Goal: Task Accomplishment & Management: Manage account settings

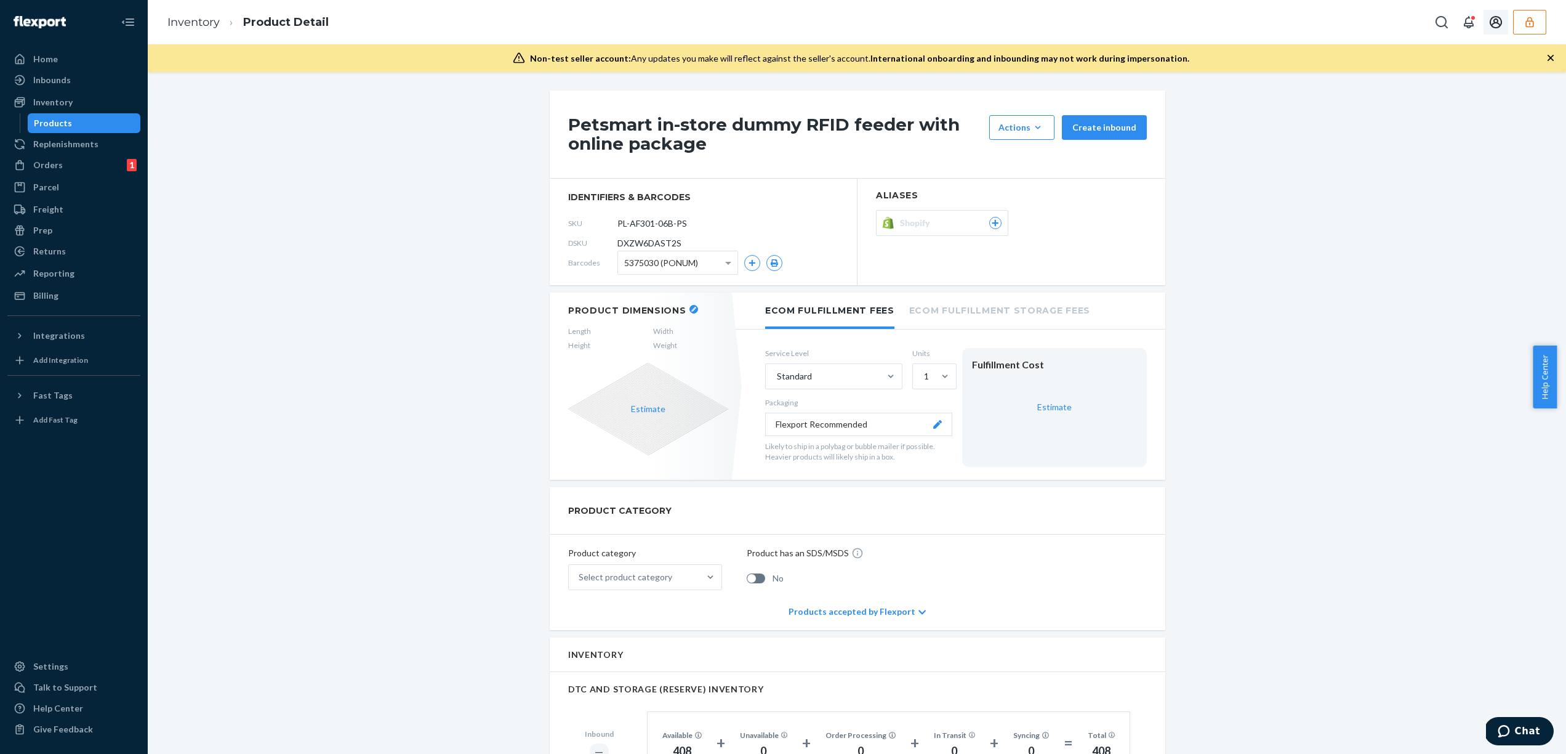
scroll to position [352, 0]
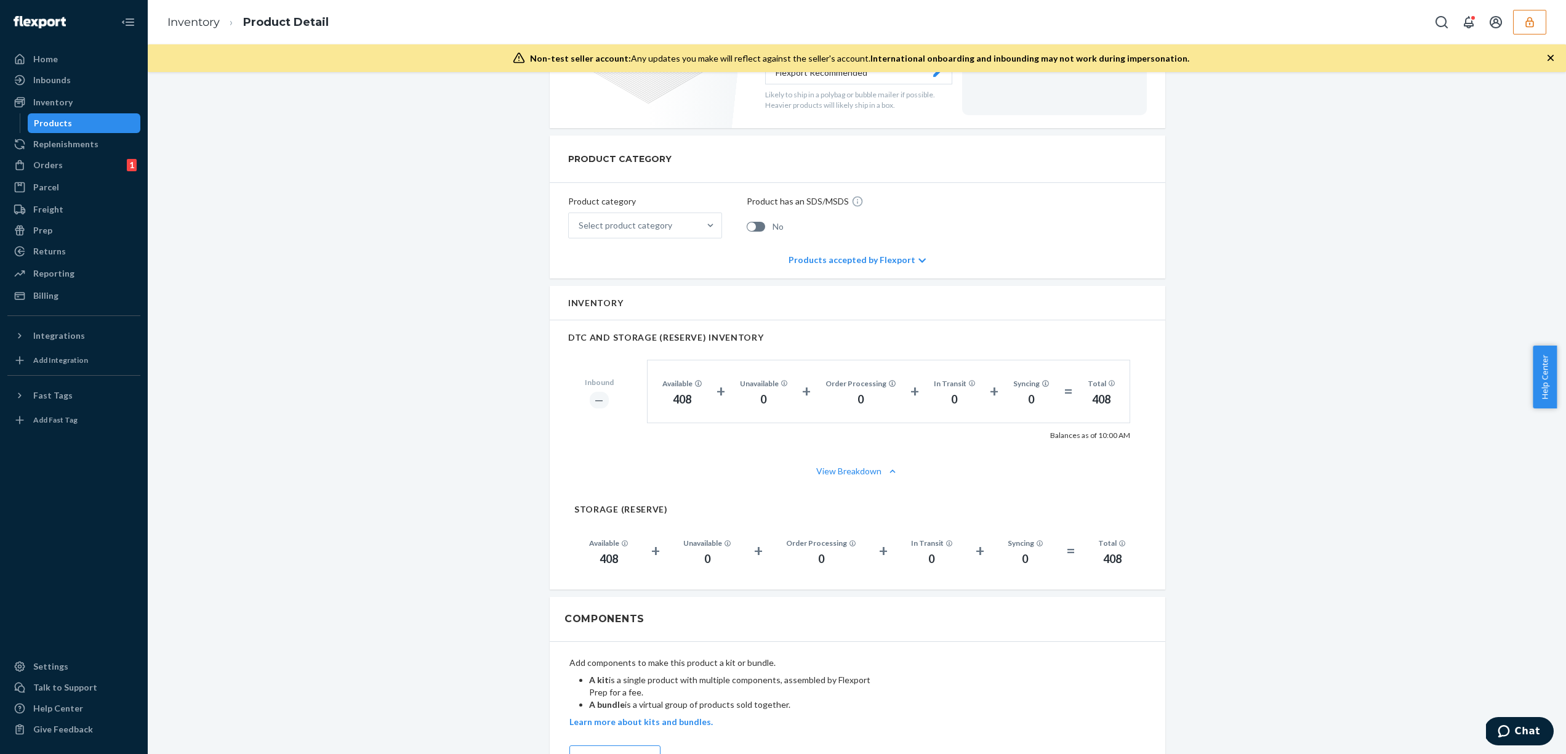
click at [1526, 25] on icon "button" at bounding box center [1530, 22] width 8 height 10
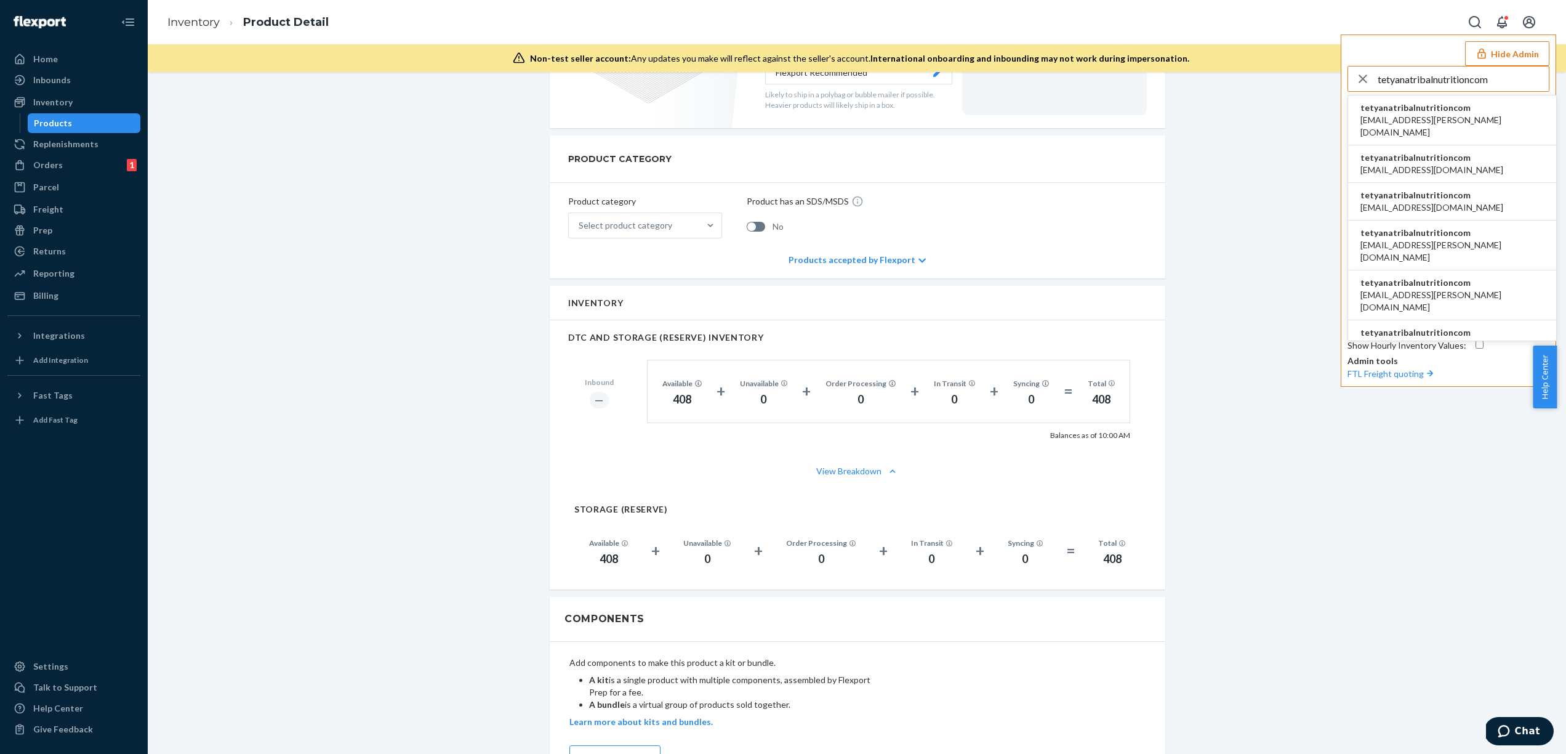
type input "tetyanatribalnutritioncom"
click at [1427, 115] on span "4agnieszka.drozd@kachava.com" at bounding box center [1452, 126] width 183 height 25
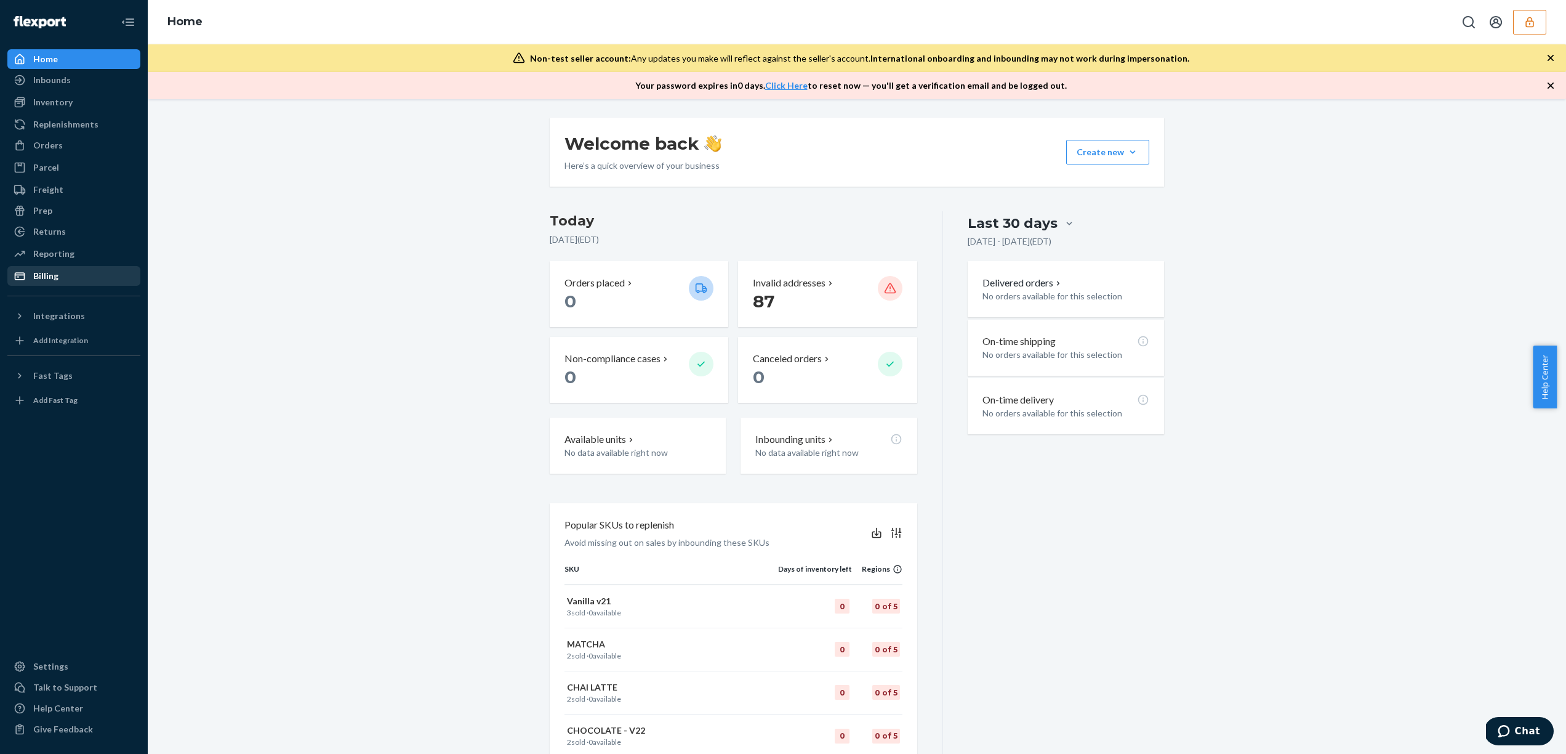
click at [67, 281] on div "Billing" at bounding box center [74, 275] width 131 height 17
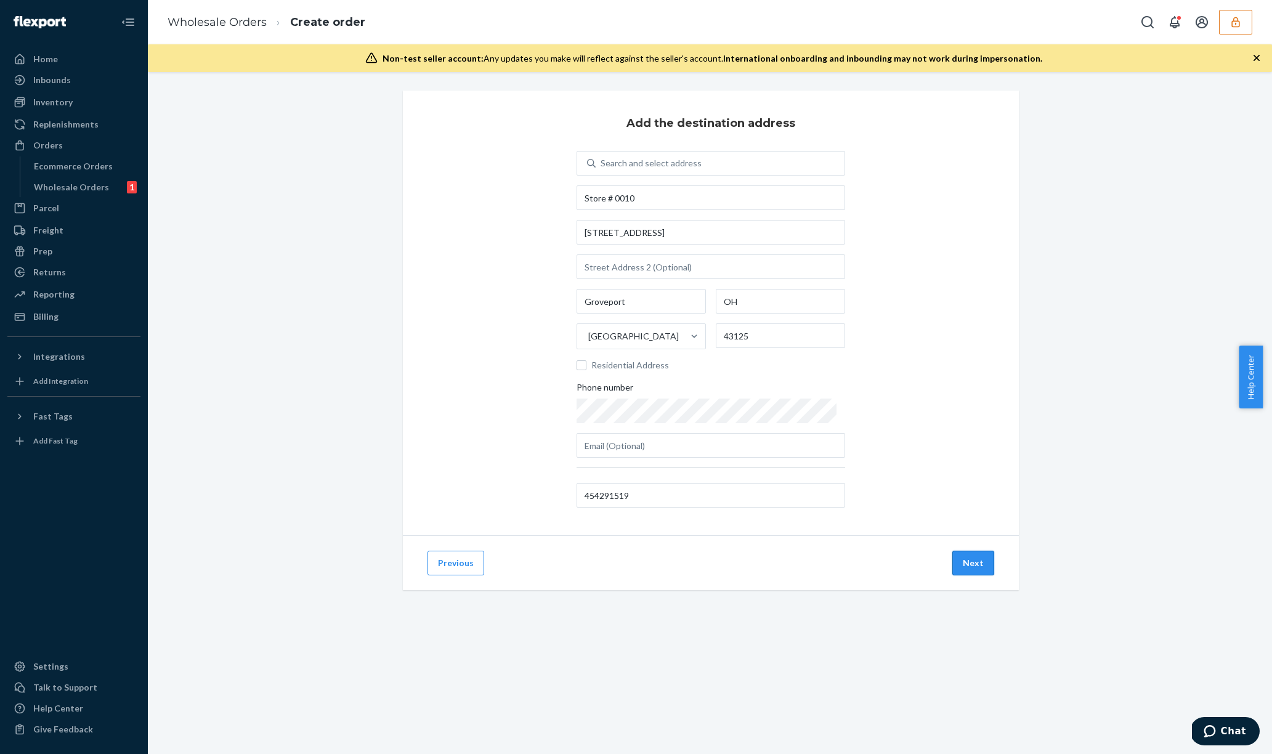
click at [972, 565] on button "Next" at bounding box center [973, 562] width 42 height 25
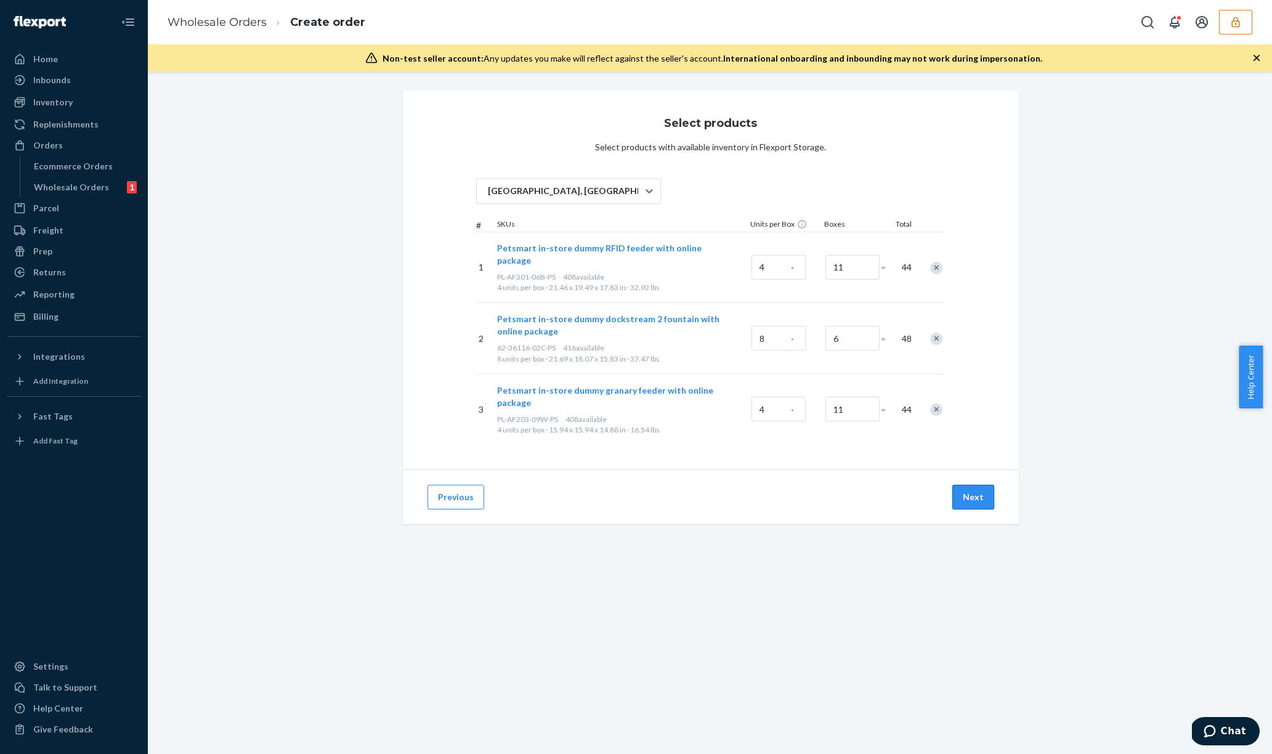
click at [966, 485] on button "Next" at bounding box center [973, 497] width 42 height 25
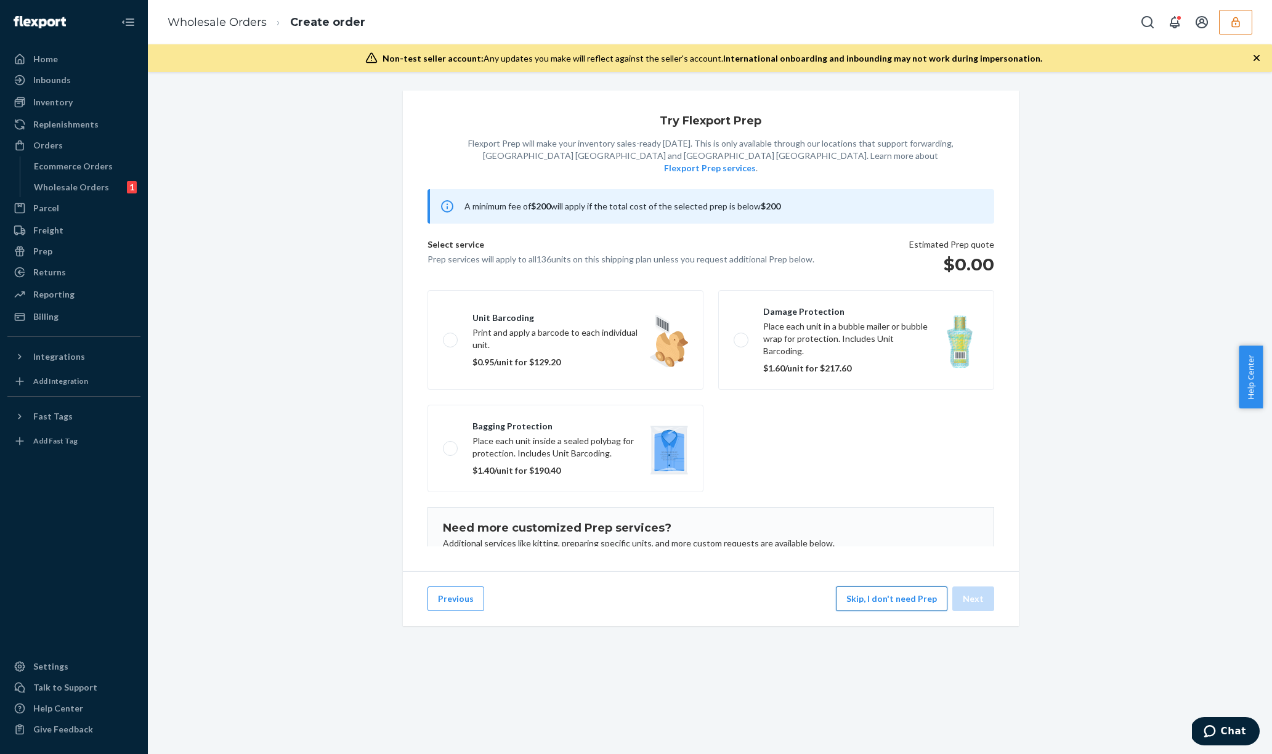
click at [899, 611] on button "Skip, I don't need Prep" at bounding box center [891, 598] width 111 height 25
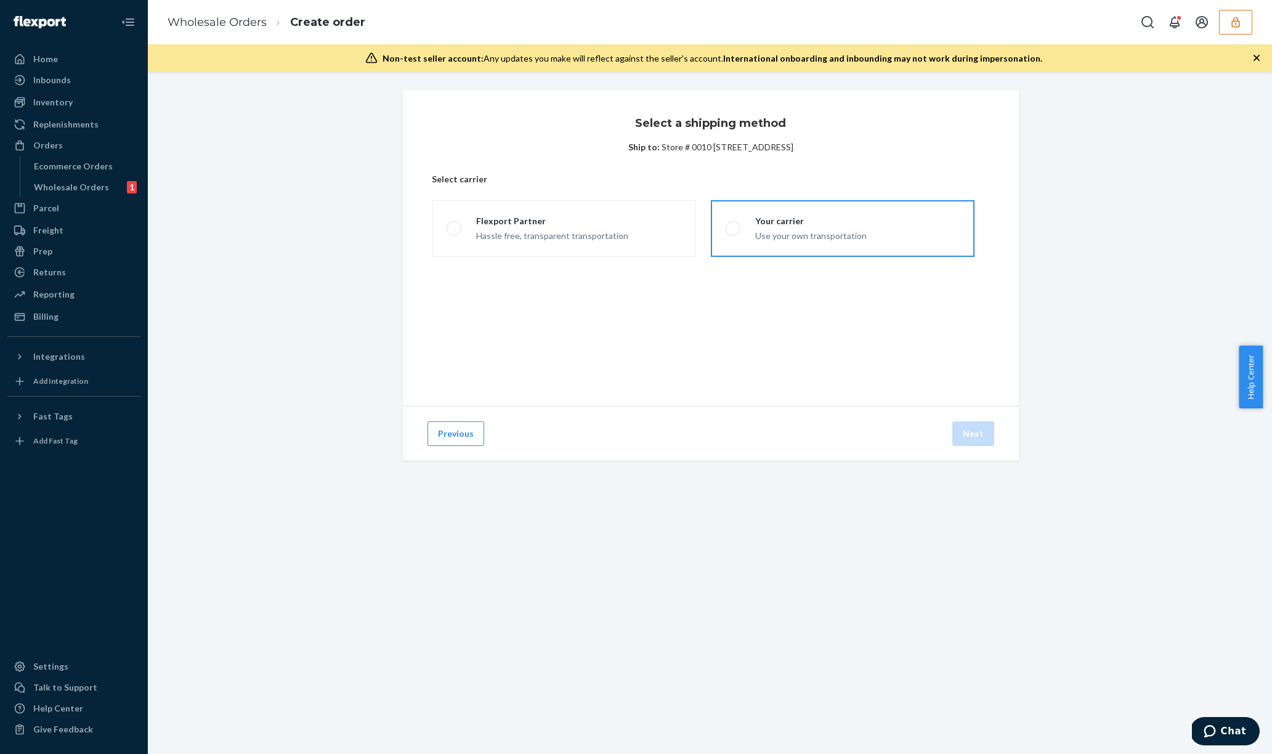
click at [788, 236] on div "Use your own transportation" at bounding box center [810, 234] width 111 height 15
click at [733, 233] on input "Your carrier Use your own transportation" at bounding box center [729, 229] width 8 height 8
radio input "true"
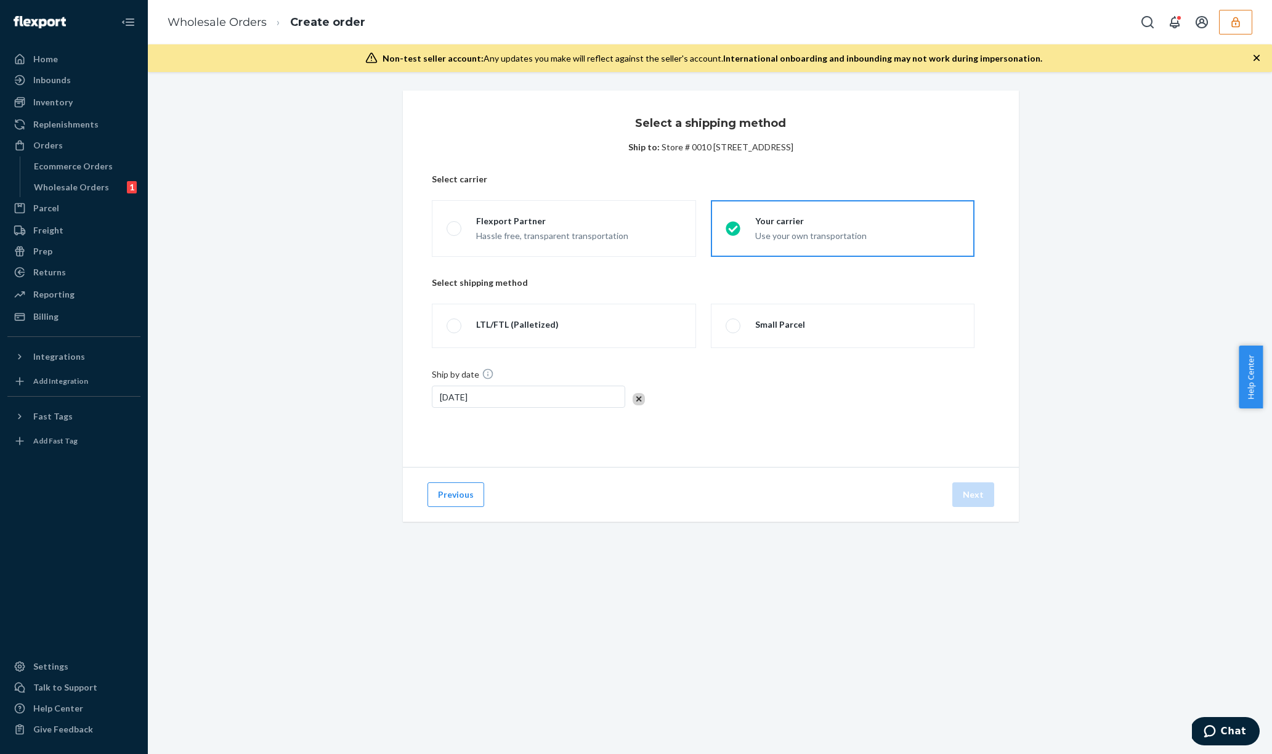
click at [874, 392] on div "Ship by date Sep 30, 2025" at bounding box center [710, 395] width 557 height 55
click at [627, 325] on label "LTL/FTL (Palletized)" at bounding box center [564, 326] width 264 height 44
click at [454, 325] on input "LTL/FTL (Palletized)" at bounding box center [450, 326] width 8 height 8
radio input "true"
click at [983, 489] on button "Next" at bounding box center [973, 494] width 42 height 25
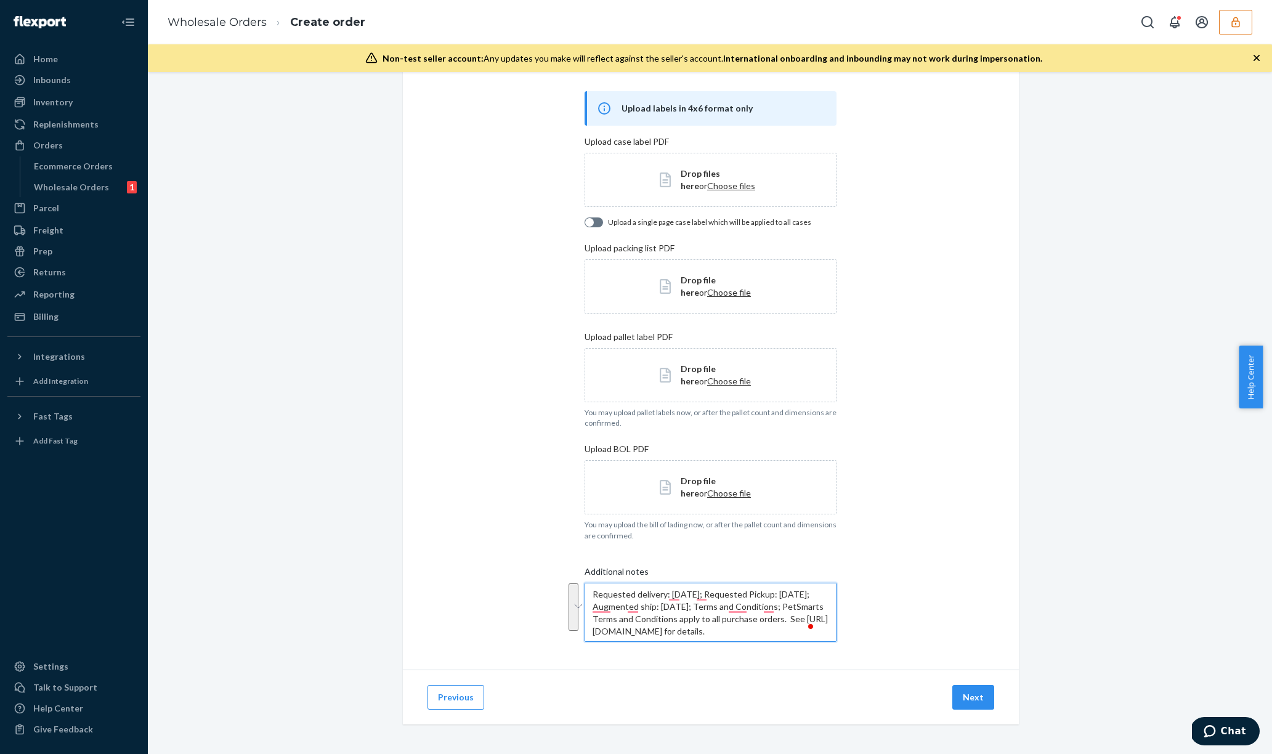
drag, startPoint x: 711, startPoint y: 629, endPoint x: 563, endPoint y: 615, distance: 148.5
click at [563, 615] on div "Add your shipment details Upload labels in 4x6 format only Upload case label PD…" at bounding box center [711, 350] width 616 height 639
type textarea "Requested delivery: Fri Oct 10 2025; Requested Pickup: Wed Oct 01 2025; Augment…"
click at [984, 549] on div "Add your shipment details Upload labels in 4x6 format only Upload case label PD…" at bounding box center [711, 350] width 616 height 639
click at [965, 695] on button "Next" at bounding box center [973, 697] width 42 height 25
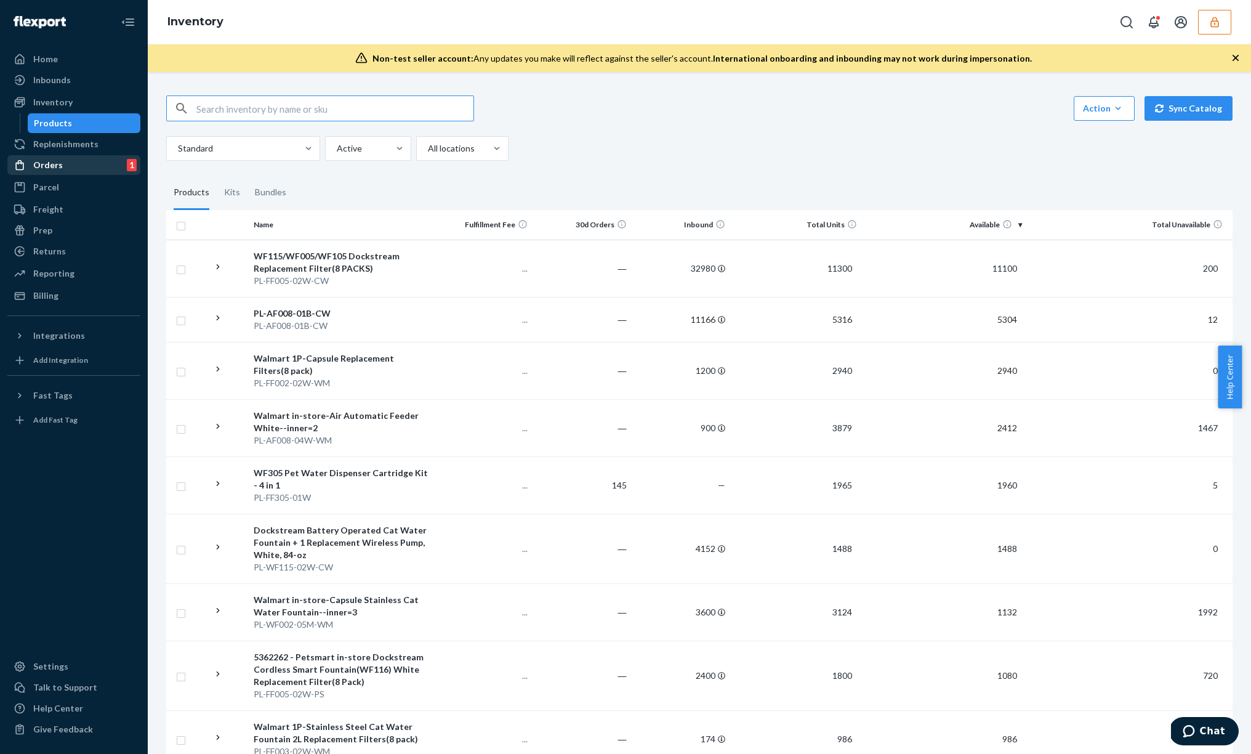
click at [63, 161] on div "Orders 1" at bounding box center [74, 164] width 131 height 17
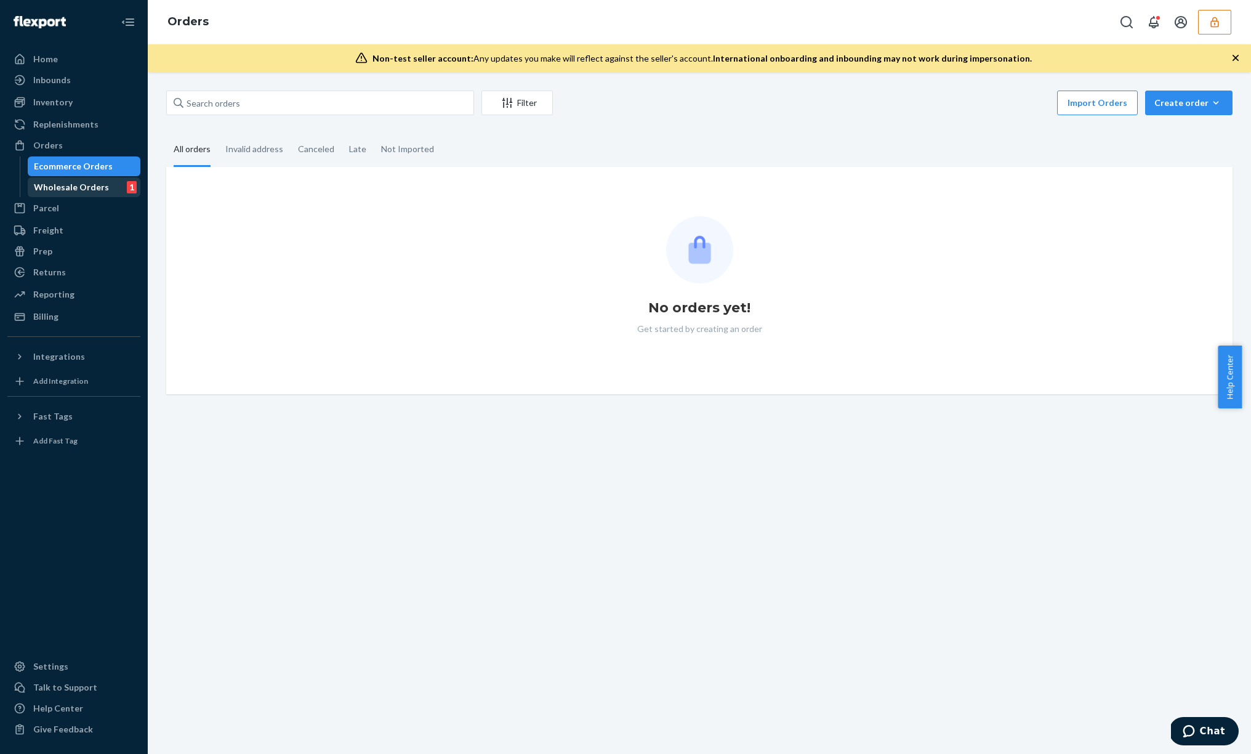
click at [93, 187] on div "Wholesale Orders" at bounding box center [71, 187] width 75 height 12
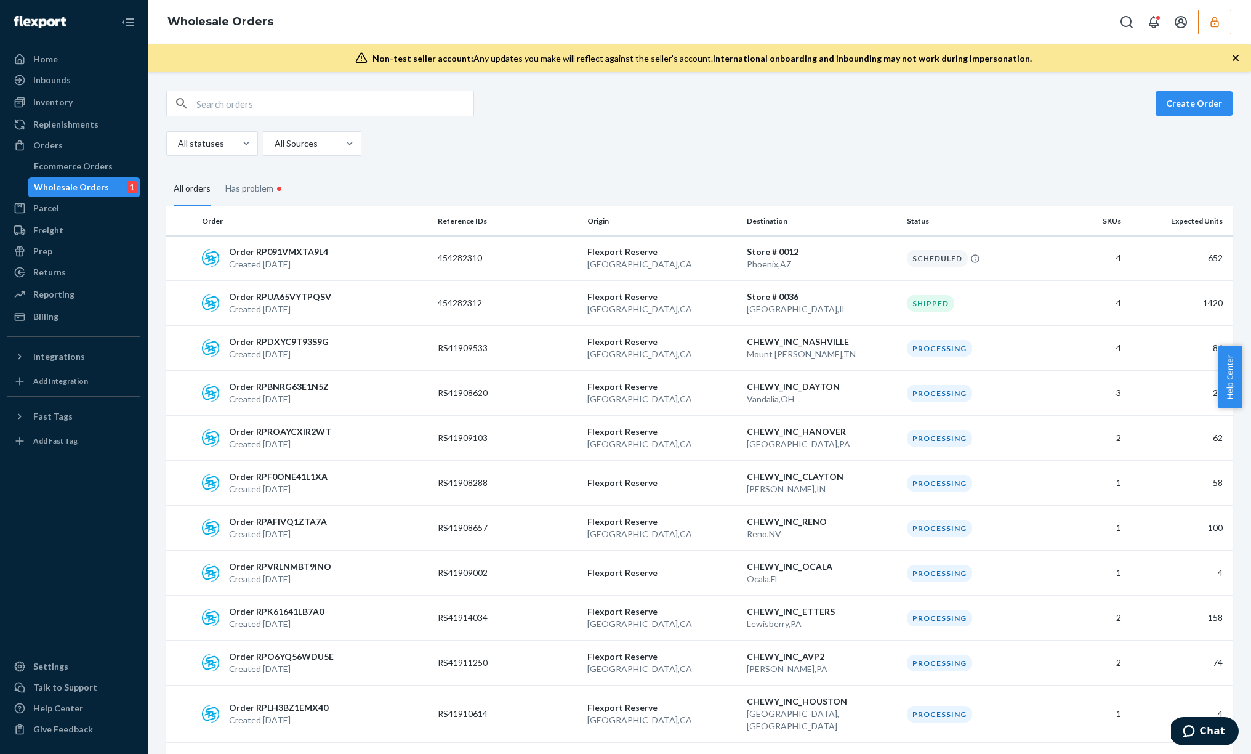
click at [353, 115] on input "text" at bounding box center [334, 103] width 277 height 25
paste input "454291519"
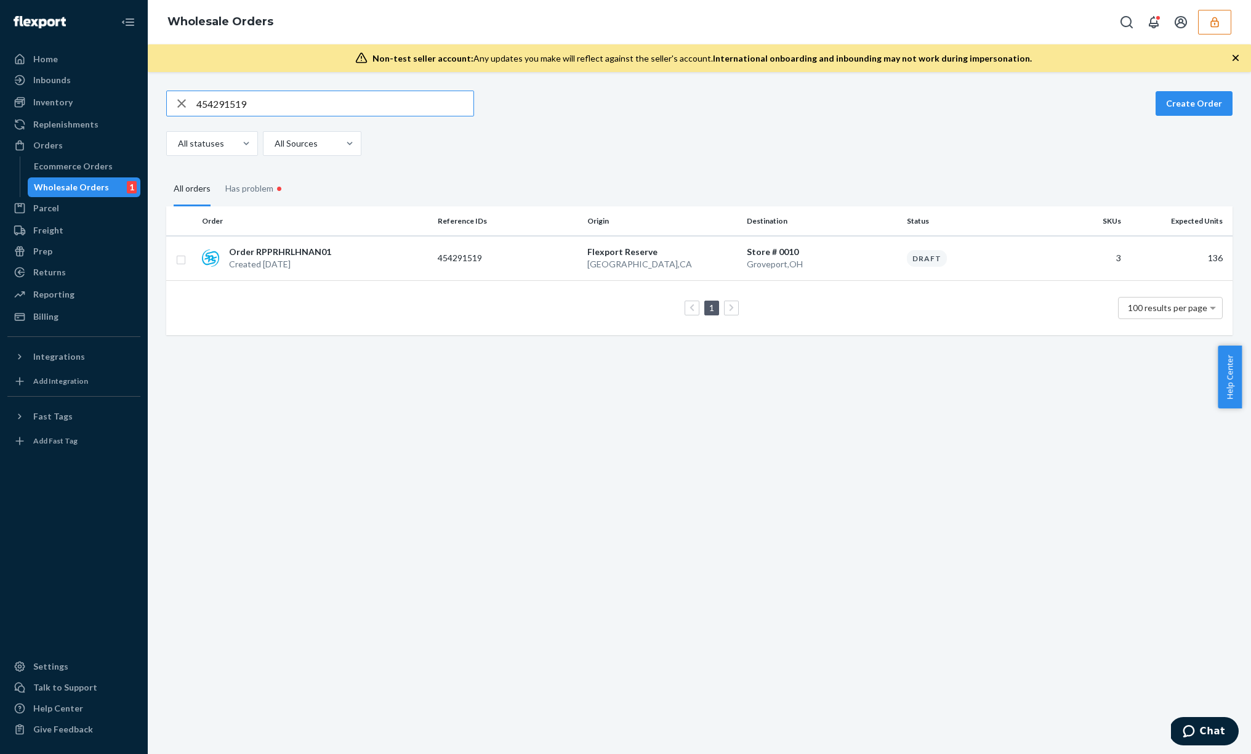
type input "454291519"
click at [650, 145] on div "All statuses All Sources" at bounding box center [694, 143] width 1057 height 25
click at [862, 250] on p "Store # 0010" at bounding box center [822, 252] width 150 height 12
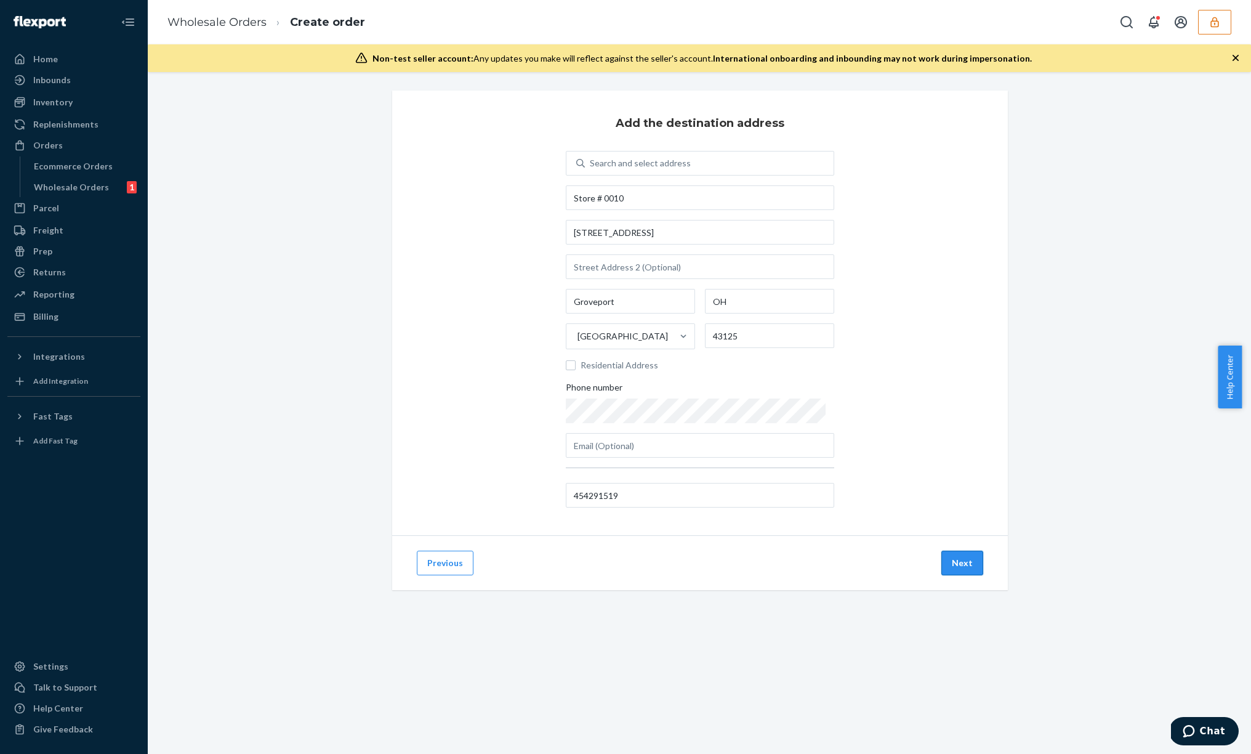
click at [953, 560] on button "Next" at bounding box center [962, 562] width 42 height 25
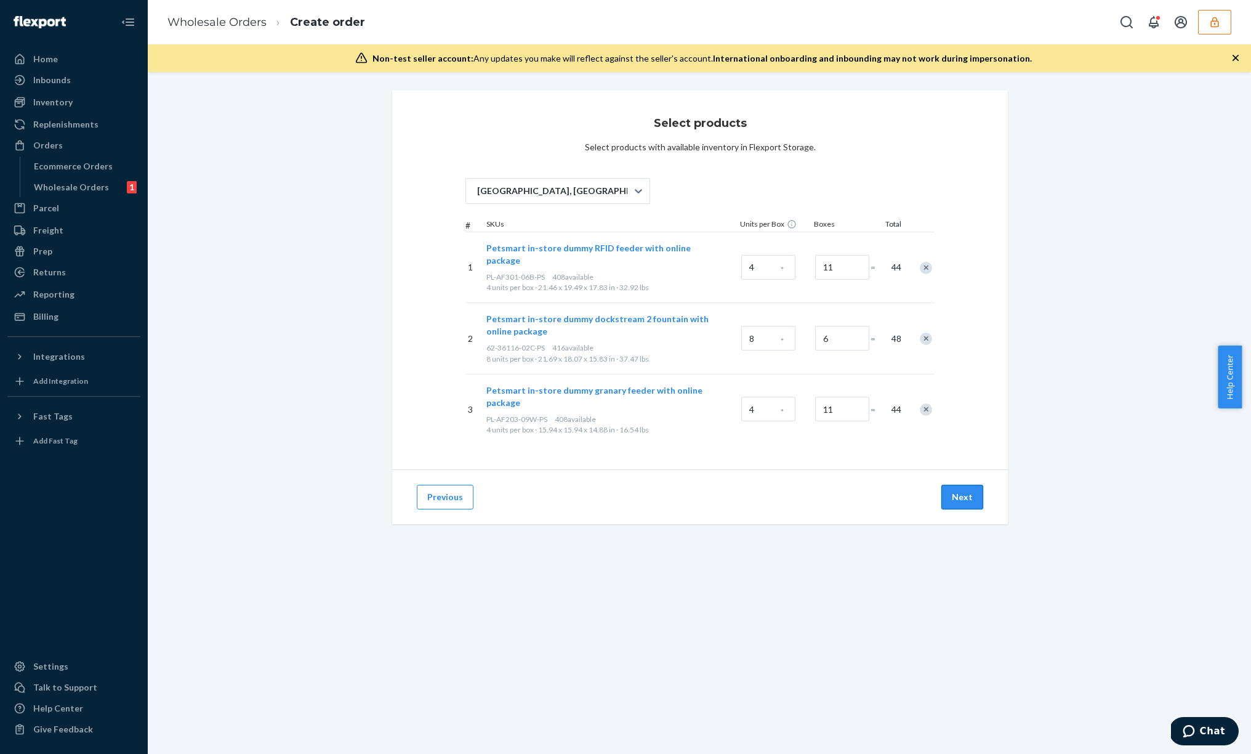
click at [958, 485] on button "Next" at bounding box center [962, 497] width 42 height 25
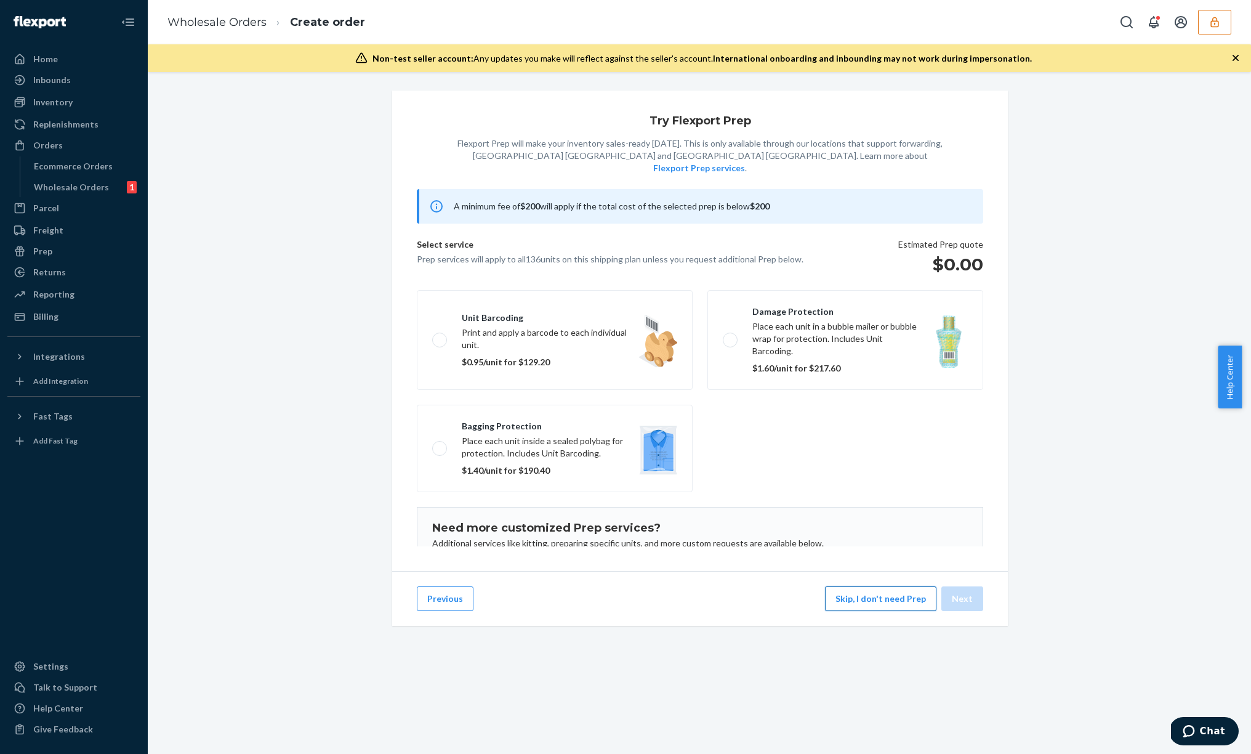
click at [900, 603] on button "Skip, I don't need Prep" at bounding box center [880, 598] width 111 height 25
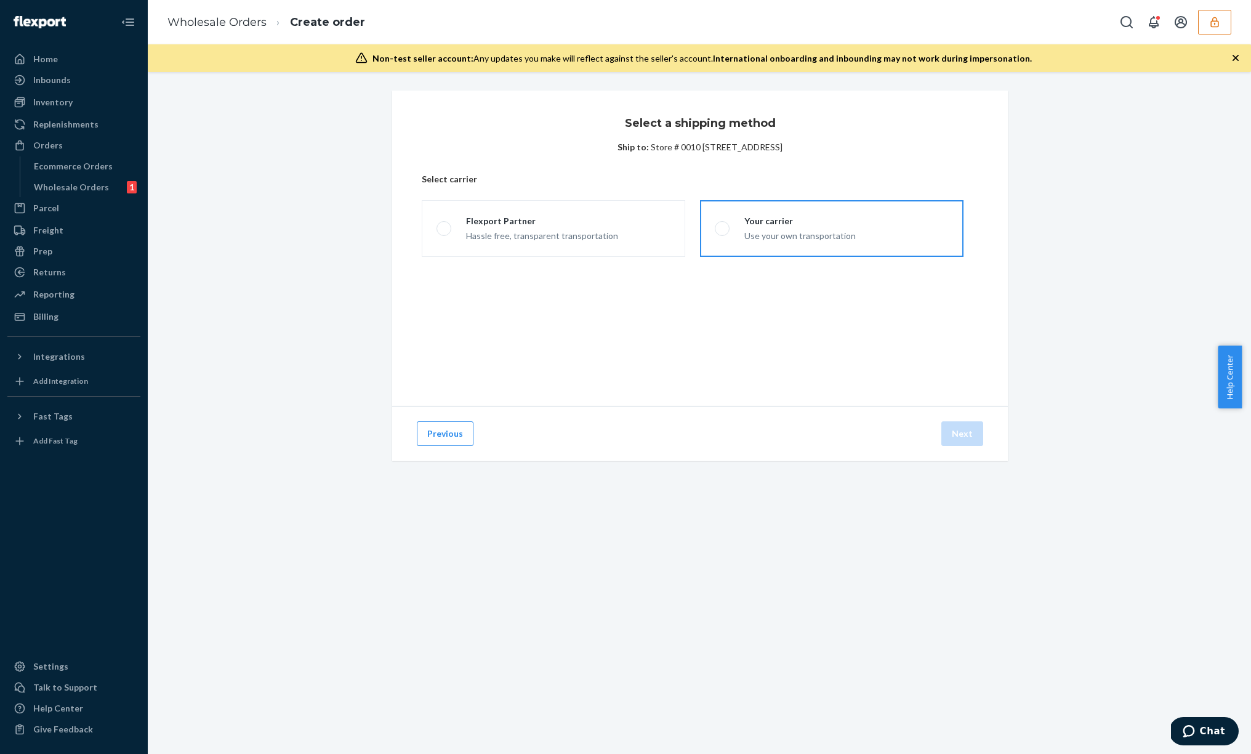
click at [788, 240] on div "Use your own transportation" at bounding box center [799, 234] width 111 height 15
click at [723, 233] on input "Your carrier Use your own transportation" at bounding box center [719, 229] width 8 height 8
radio input "true"
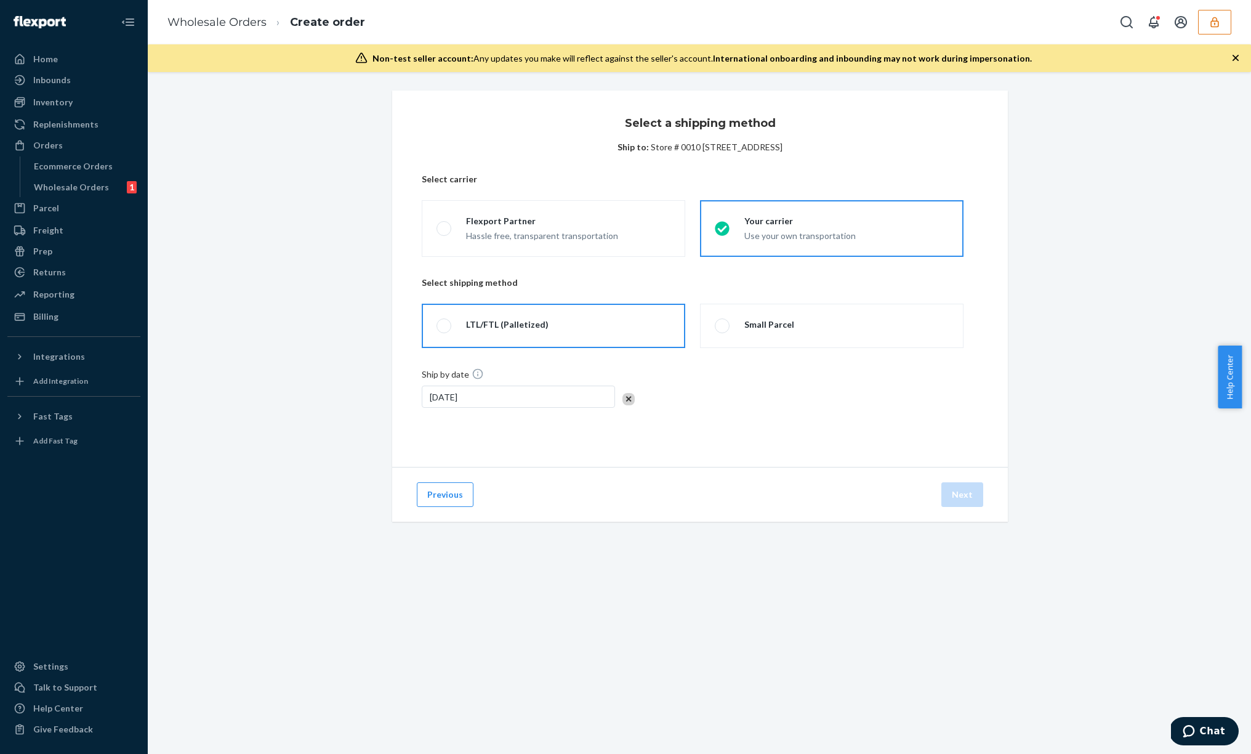
click at [591, 336] on label "LTL/FTL (Palletized)" at bounding box center [554, 326] width 264 height 44
click at [445, 330] on input "LTL/FTL (Palletized)" at bounding box center [441, 326] width 8 height 8
radio input "true"
click at [972, 496] on button "Next" at bounding box center [962, 494] width 42 height 25
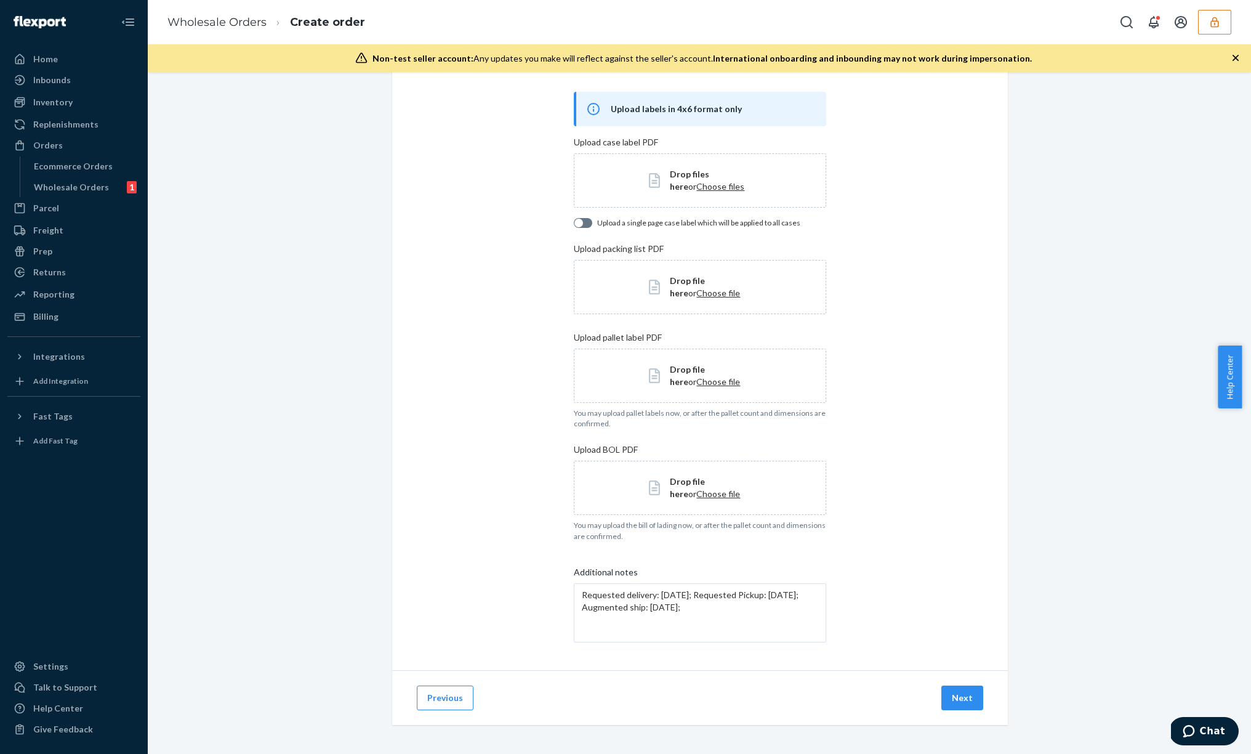
scroll to position [60, 0]
click at [787, 607] on textarea "Requested delivery: Fri Oct 10 2025; Requested Pickup: Wed Oct 01 2025; Augment…" at bounding box center [700, 612] width 252 height 59
click at [70, 188] on div "Wholesale Orders" at bounding box center [71, 187] width 75 height 12
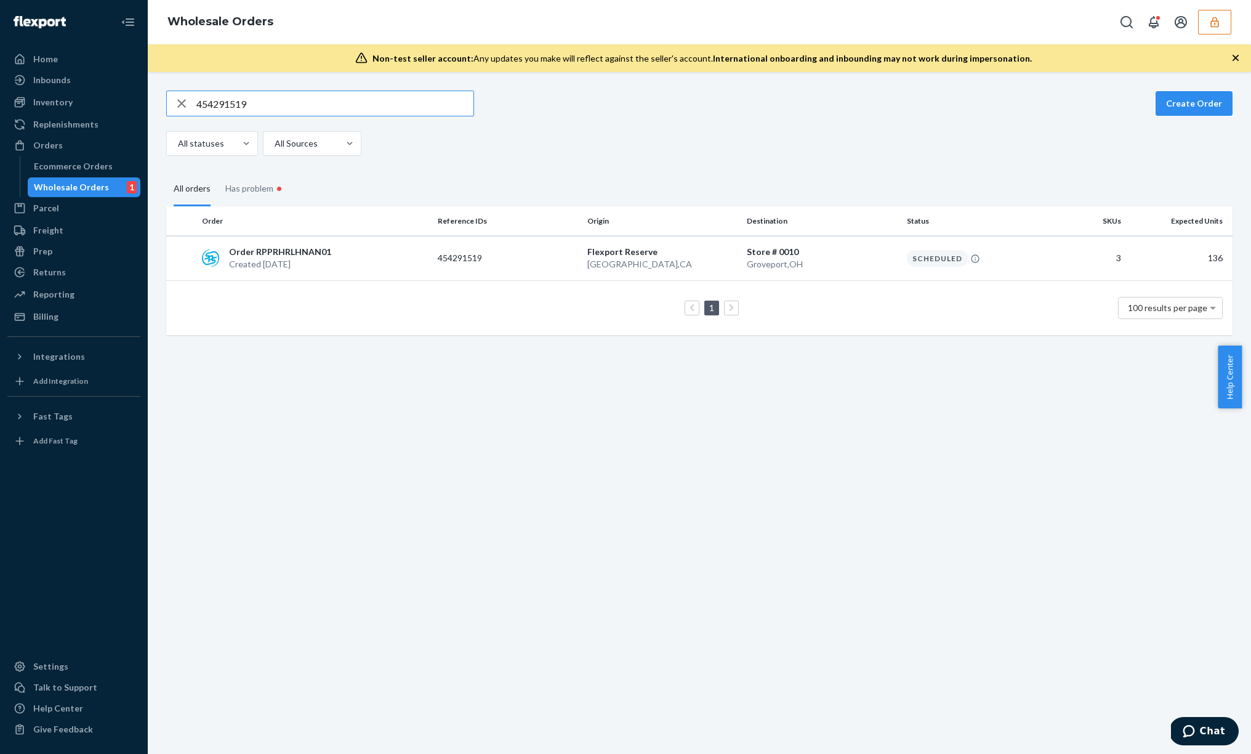
click at [182, 105] on icon "button" at bounding box center [181, 103] width 9 height 9
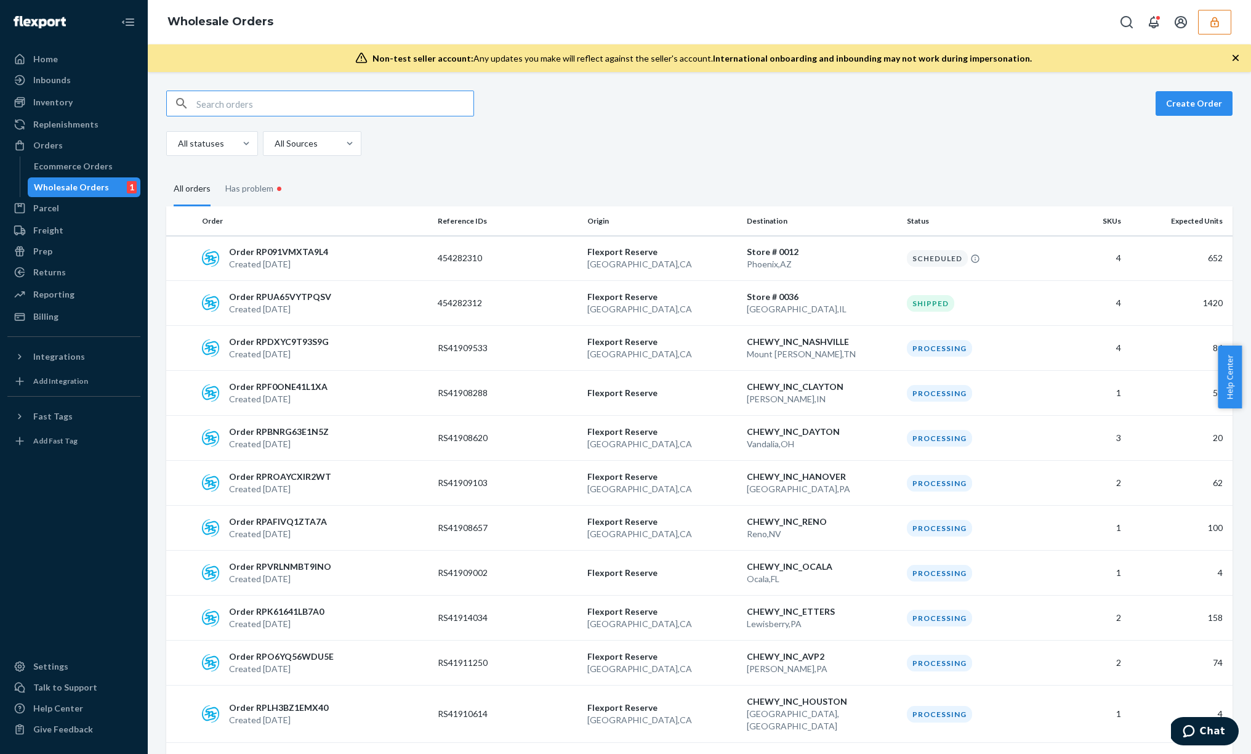
click at [587, 172] on fieldset "All orders Has problem •" at bounding box center [699, 189] width 1066 height 36
click at [1220, 26] on icon "button" at bounding box center [1215, 22] width 12 height 12
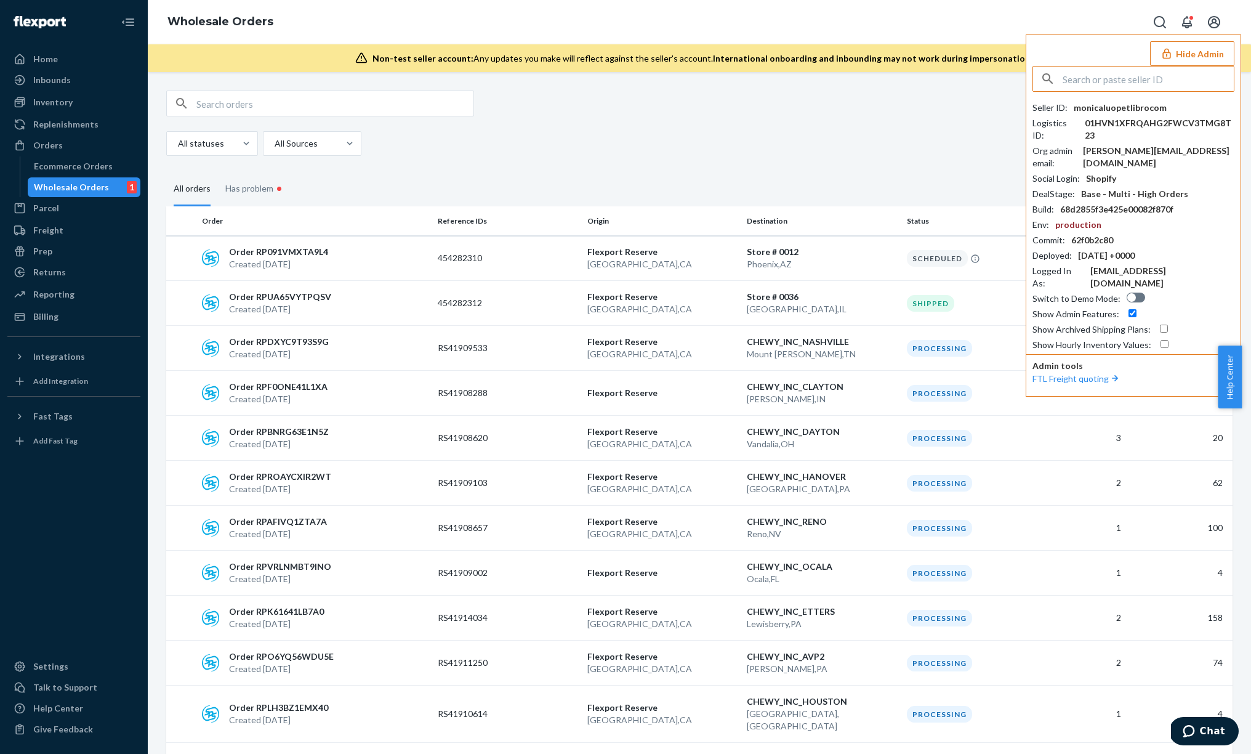
click at [1172, 75] on input "text" at bounding box center [1148, 79] width 171 height 25
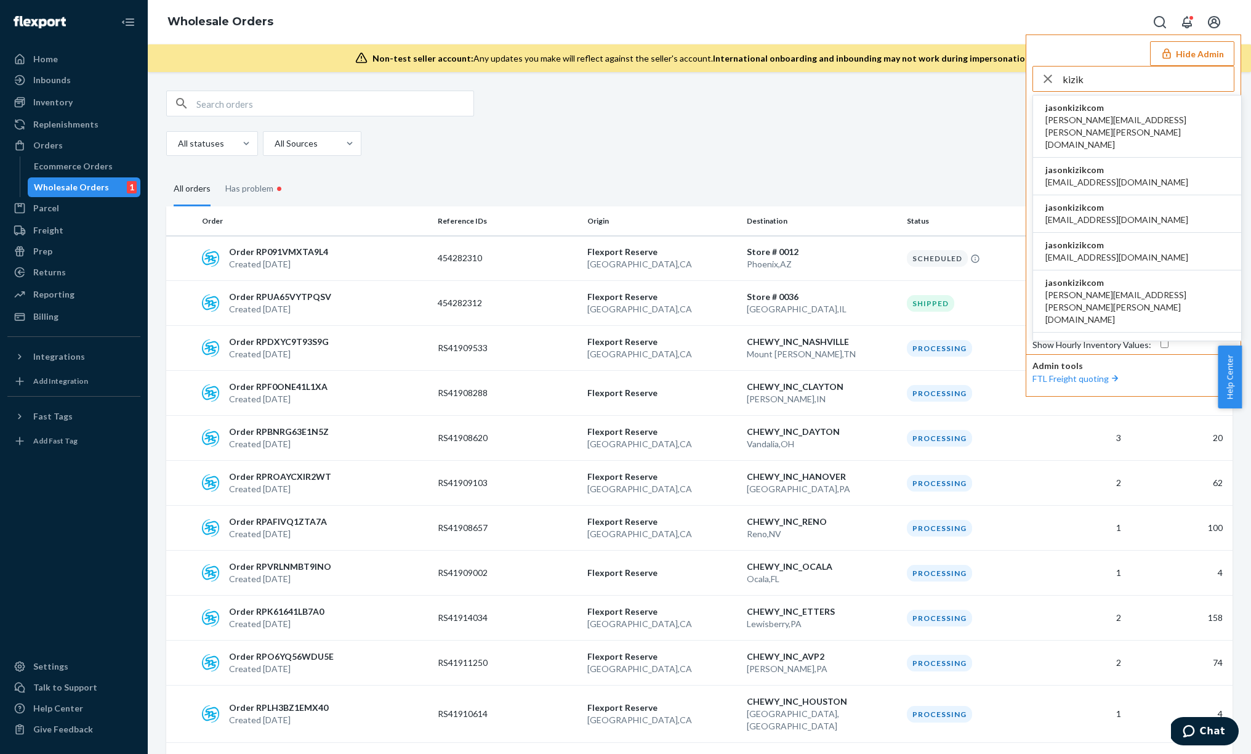
type input "kizik"
click at [1159, 115] on li "jasonkizikcom amanda.madsen@kizik.com" at bounding box center [1137, 126] width 208 height 62
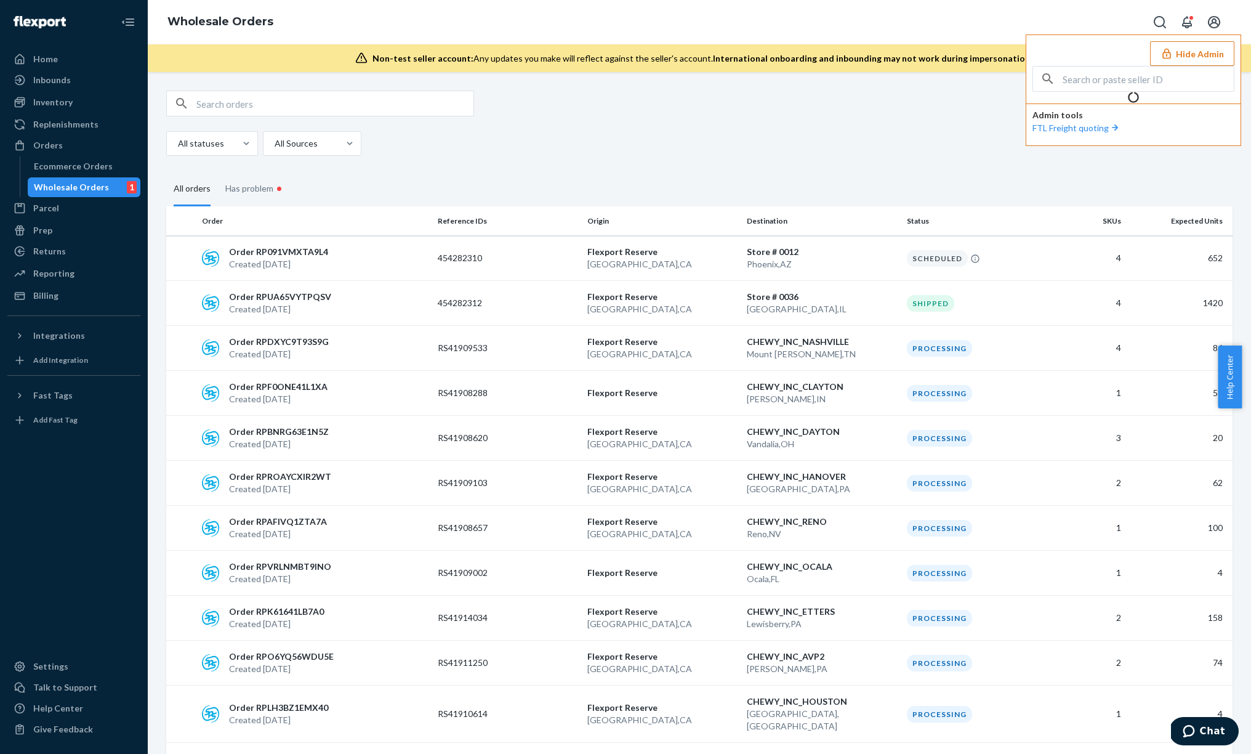
click at [1199, 57] on button "Hide Admin" at bounding box center [1192, 53] width 84 height 25
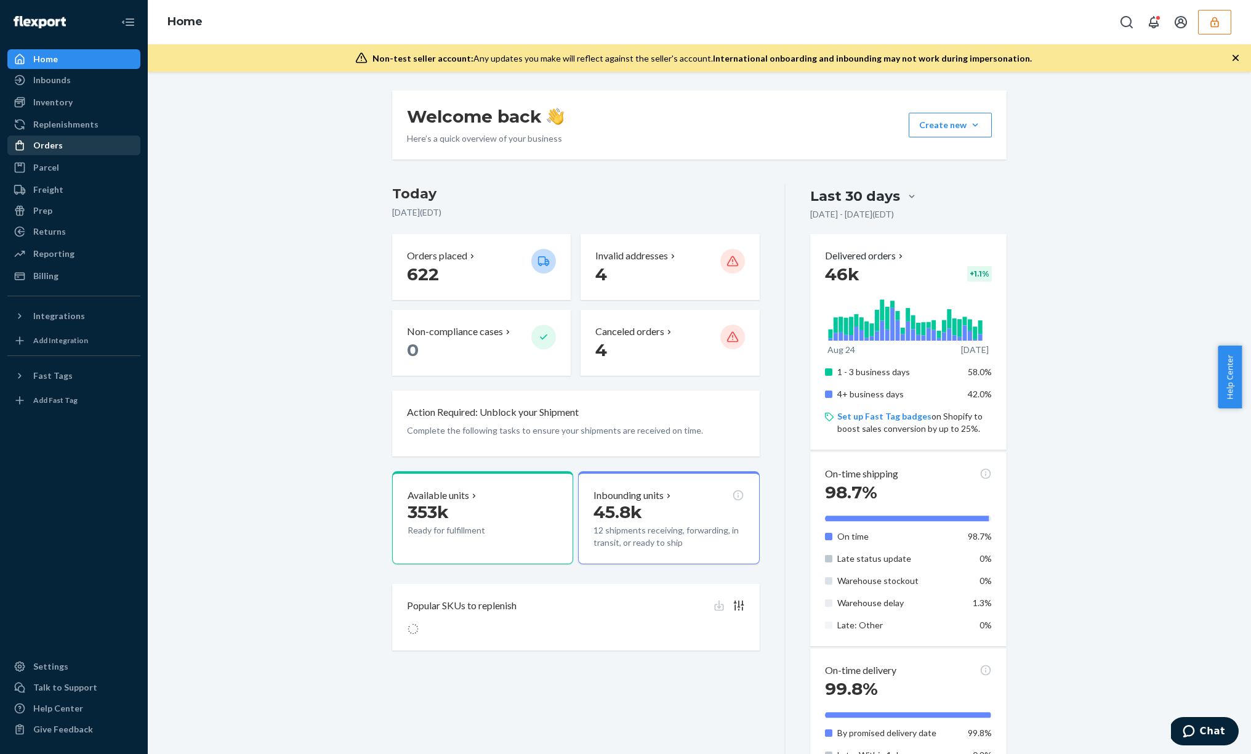
click at [94, 150] on div "Orders" at bounding box center [74, 145] width 131 height 17
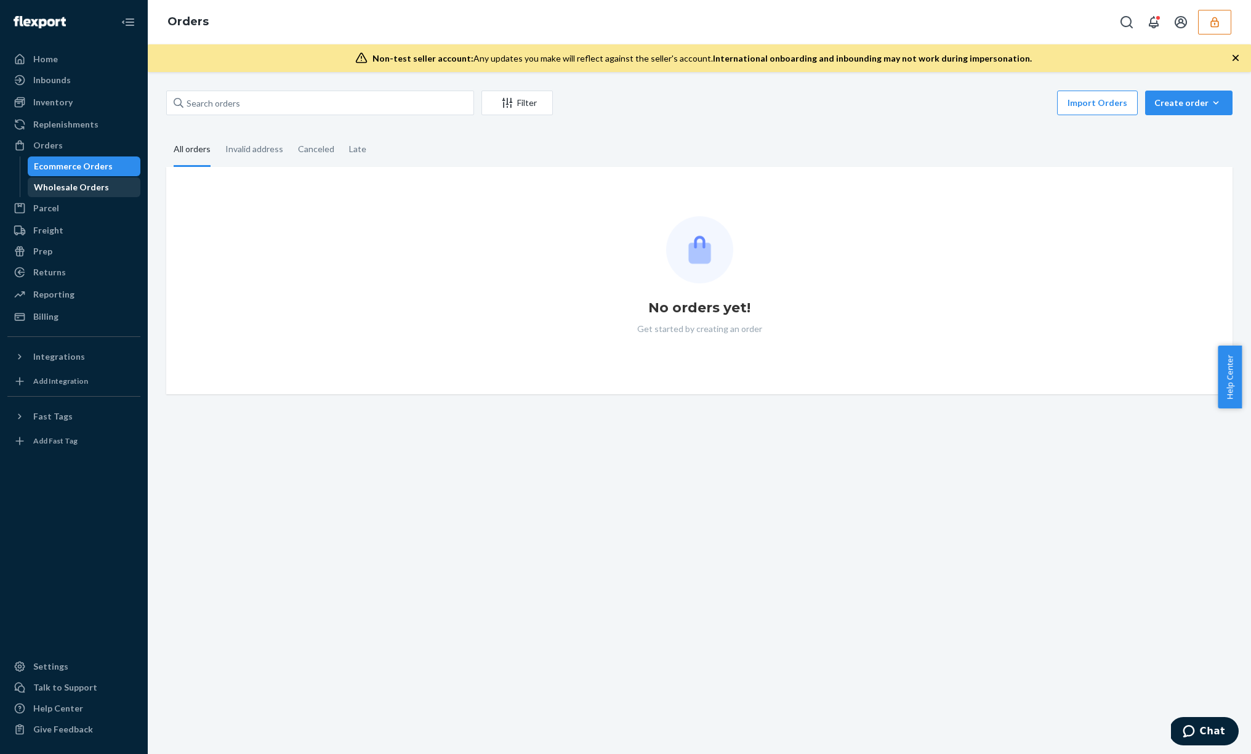
click at [79, 184] on div "Wholesale Orders" at bounding box center [71, 187] width 75 height 12
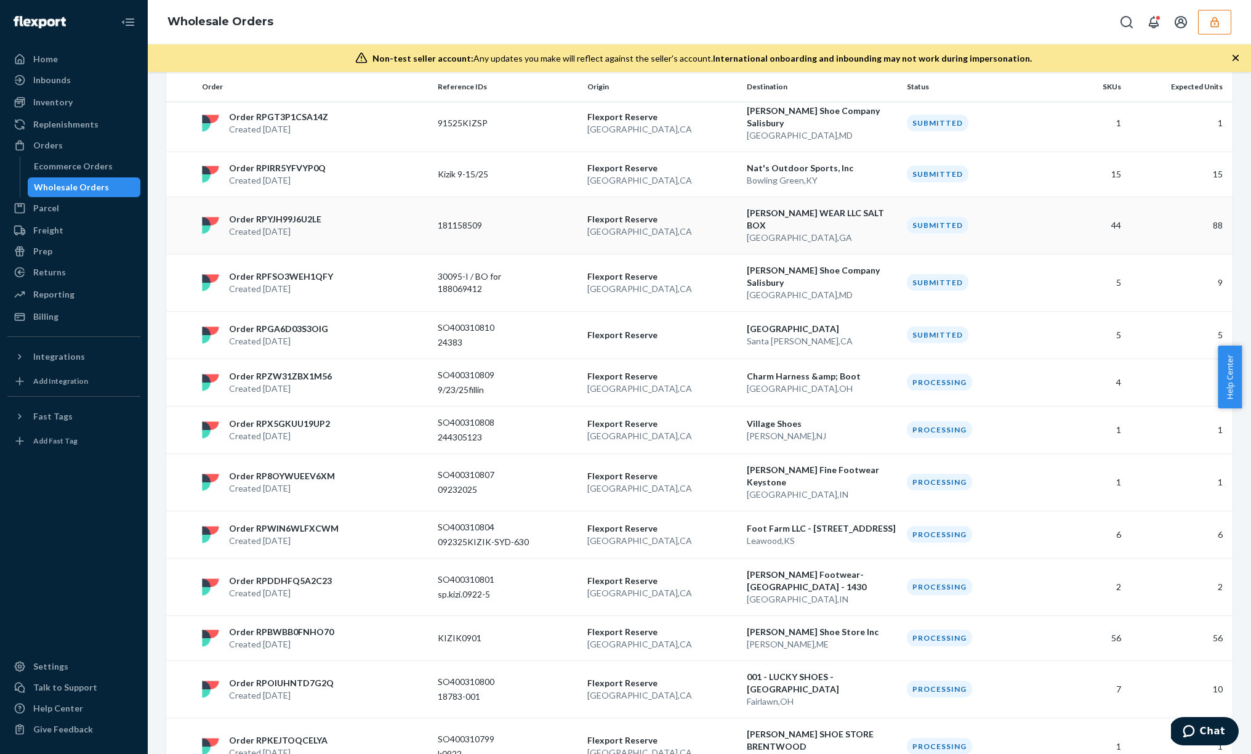
scroll to position [20, 0]
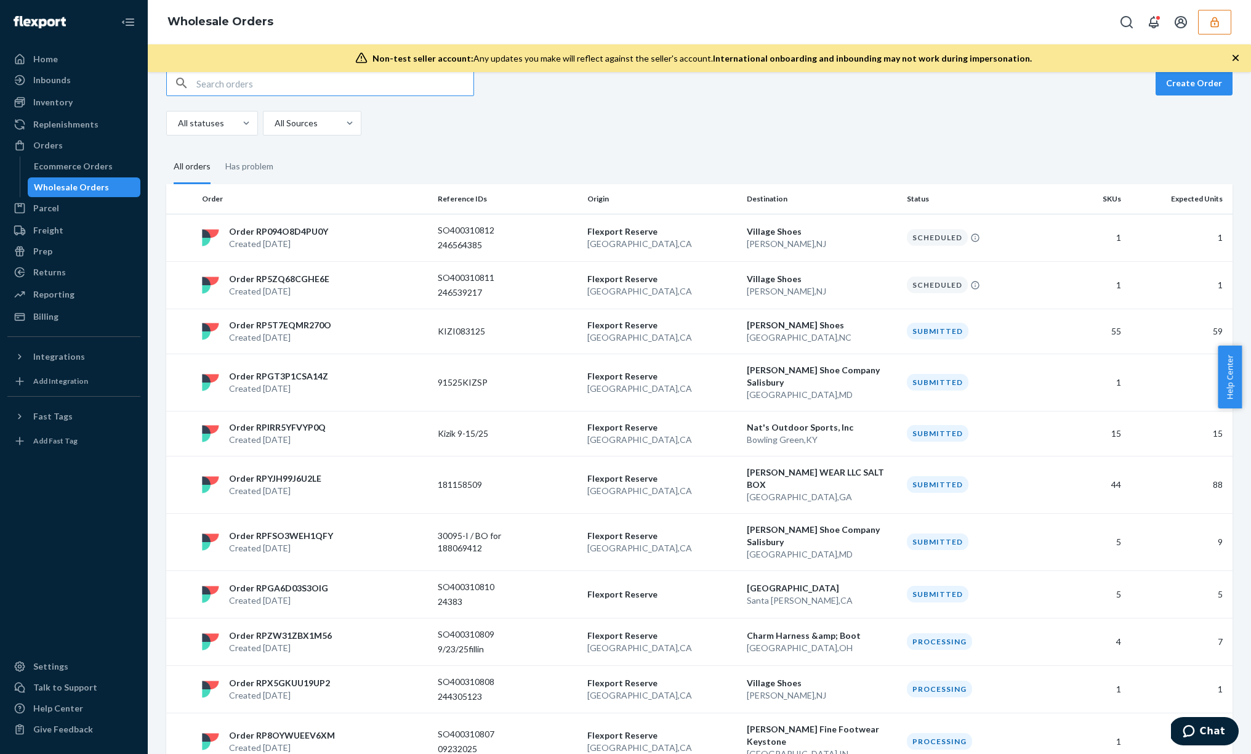
click at [1206, 20] on button "button" at bounding box center [1214, 22] width 33 height 25
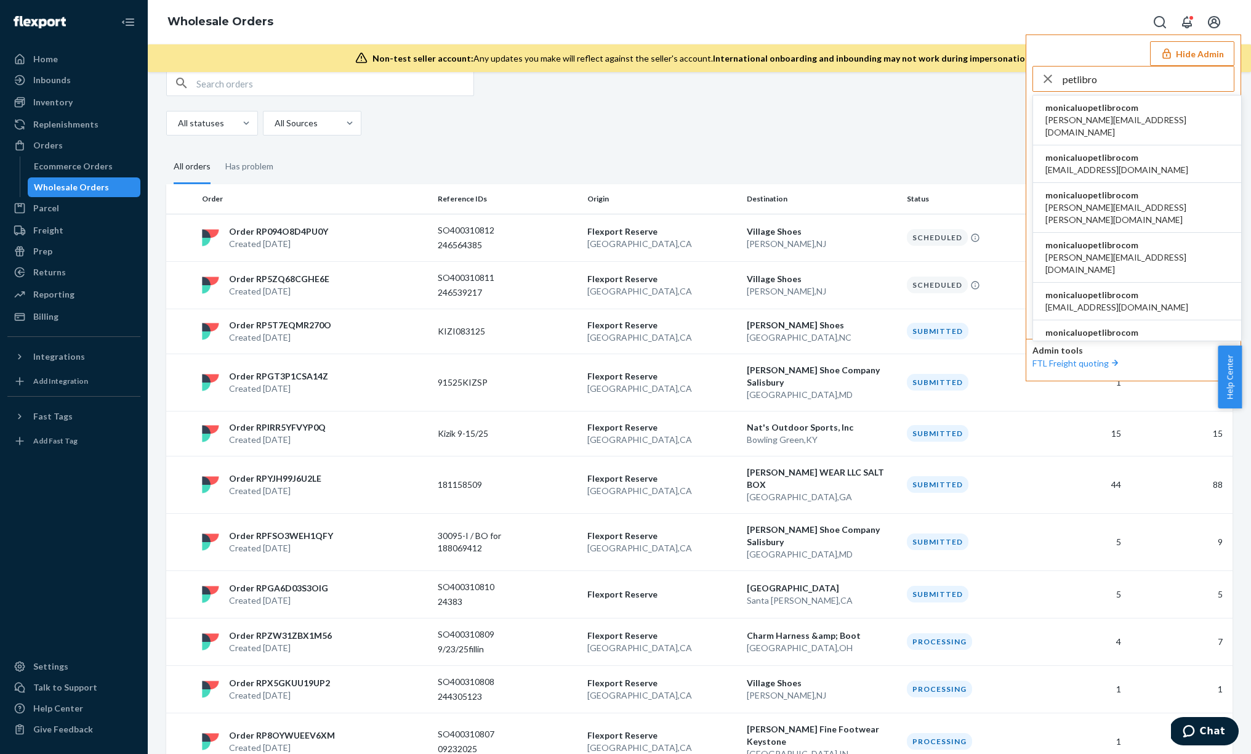
type input "petlibro"
click at [1130, 113] on span "monicaluopetlibrocom" at bounding box center [1137, 108] width 183 height 12
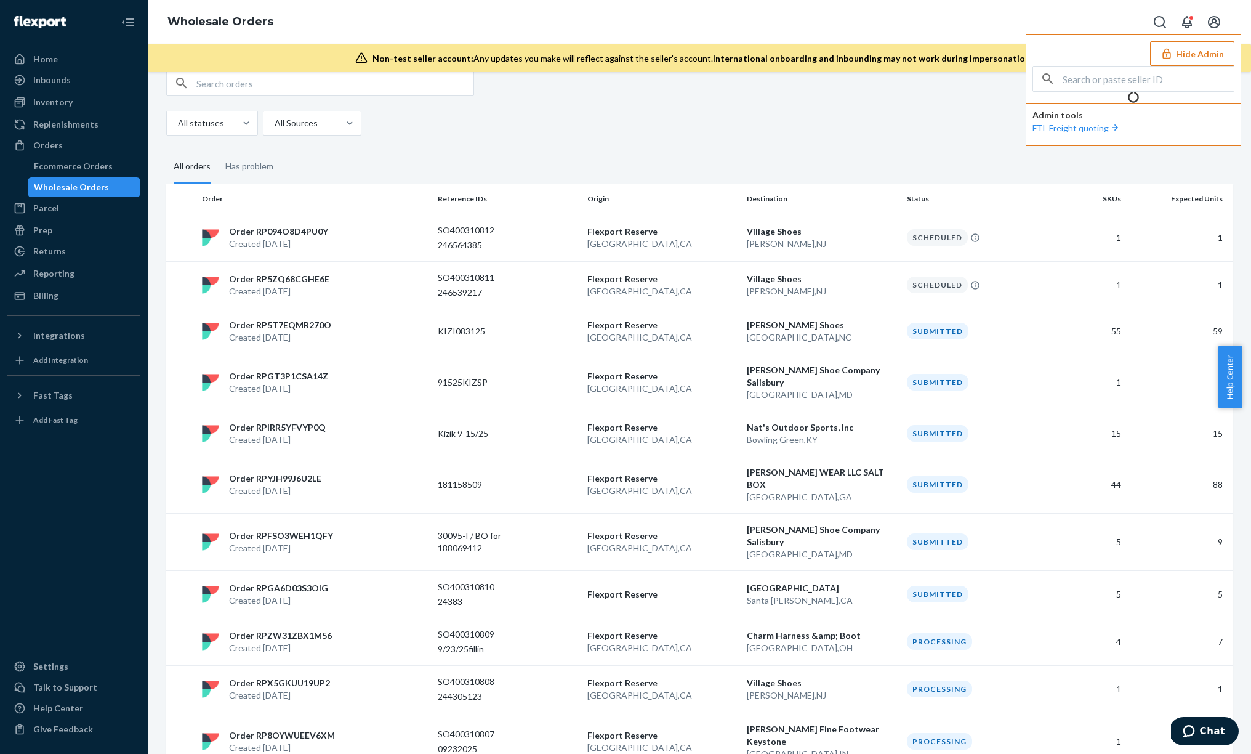
click at [1177, 60] on button "Hide Admin" at bounding box center [1192, 53] width 84 height 25
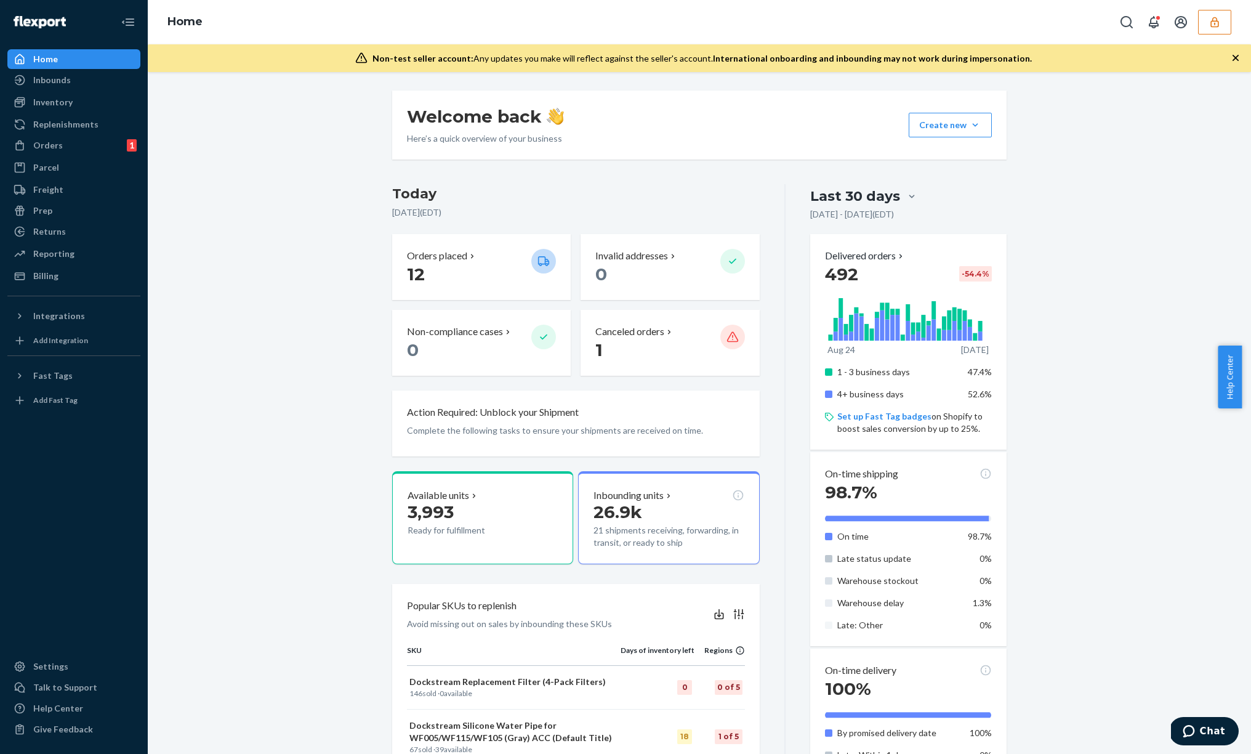
click at [1215, 24] on icon "button" at bounding box center [1215, 22] width 8 height 10
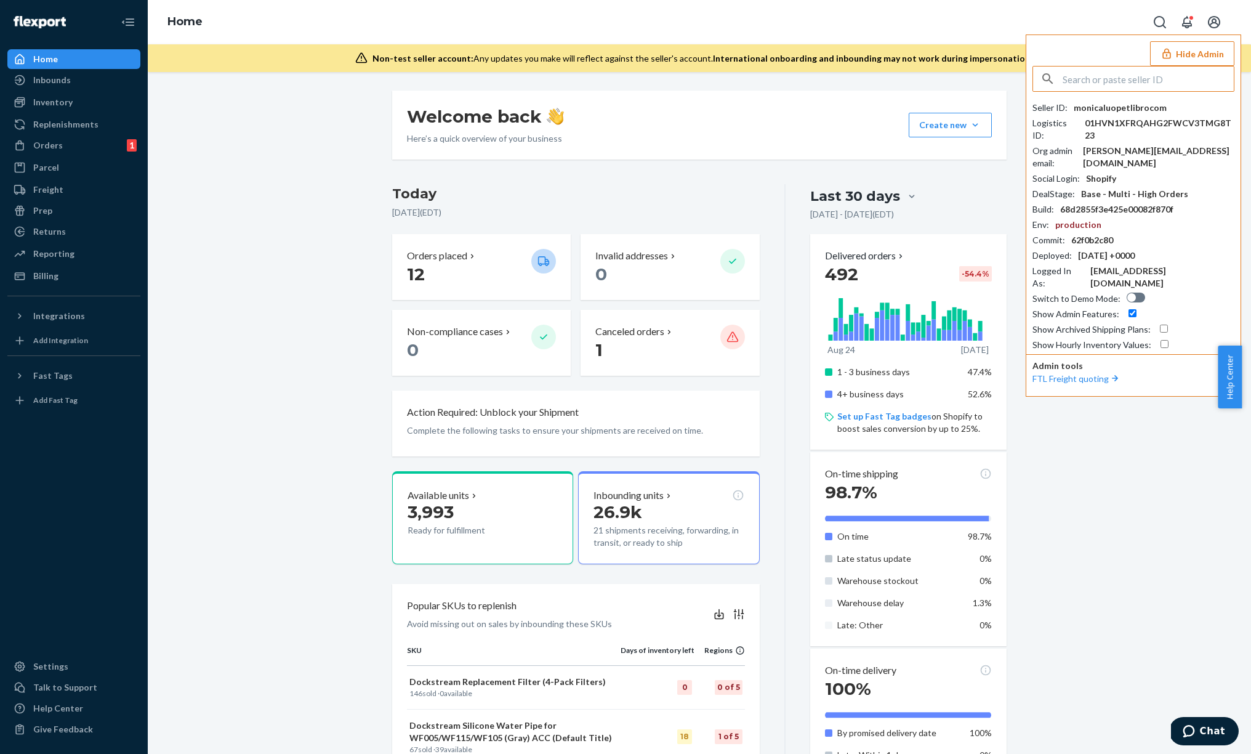
click at [392, 452] on div "Action Required: Unblock your Shipment Complete the following tasks to ensure y…" at bounding box center [576, 423] width 368 height 66
click at [81, 104] on div "Inventory" at bounding box center [74, 102] width 131 height 17
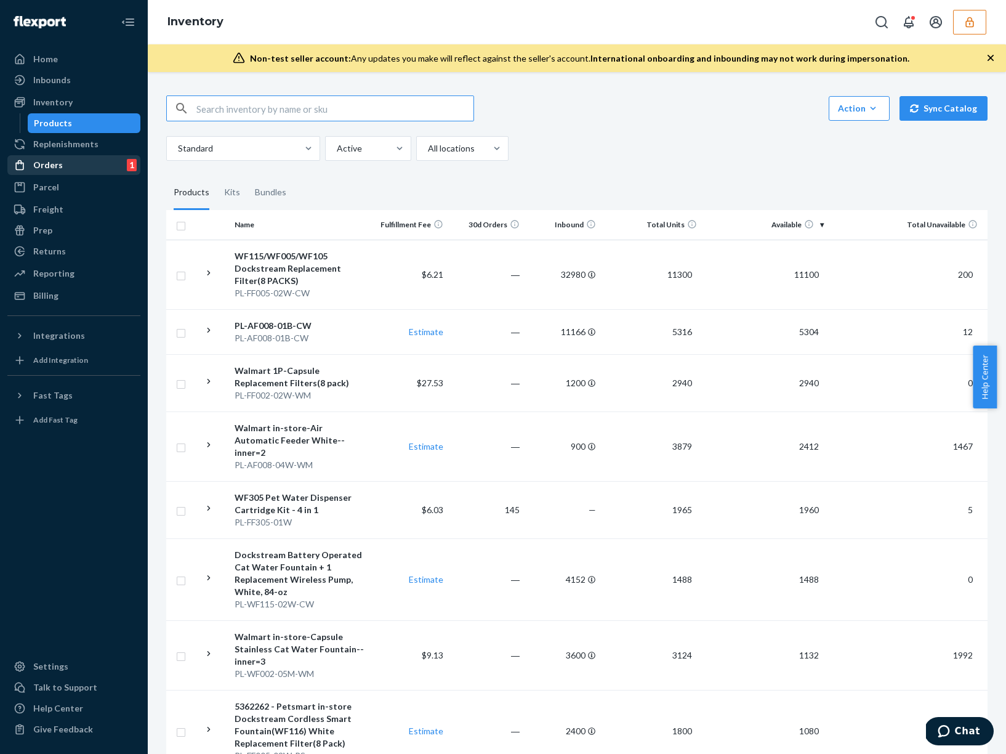
click at [92, 171] on div "Orders 1" at bounding box center [74, 164] width 131 height 17
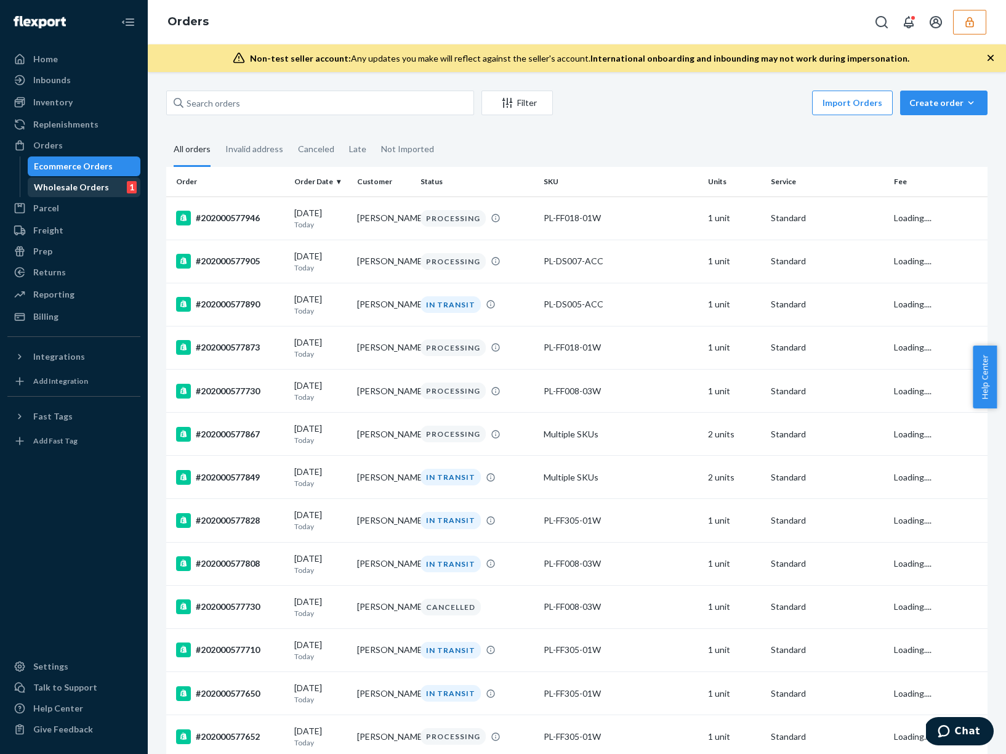
click at [89, 188] on div "Wholesale Orders" at bounding box center [71, 187] width 75 height 12
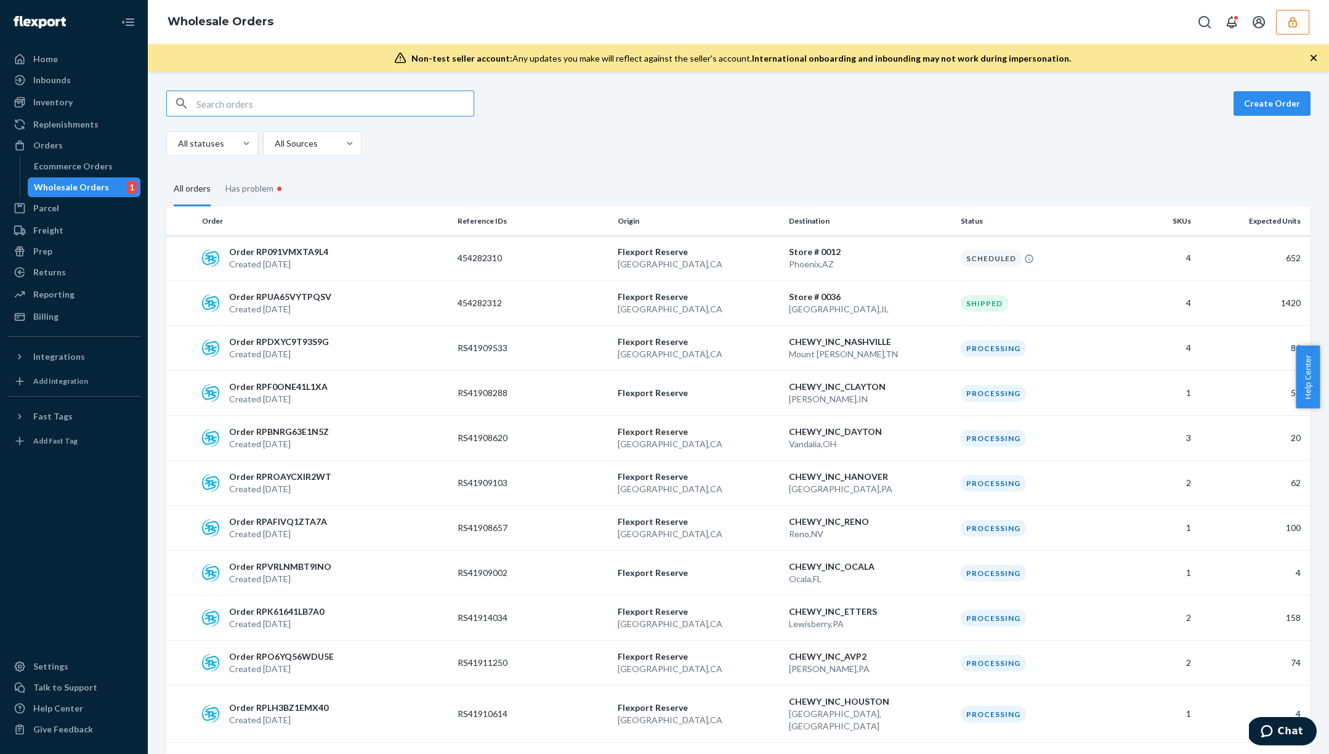
click at [1251, 27] on button "button" at bounding box center [1292, 22] width 33 height 25
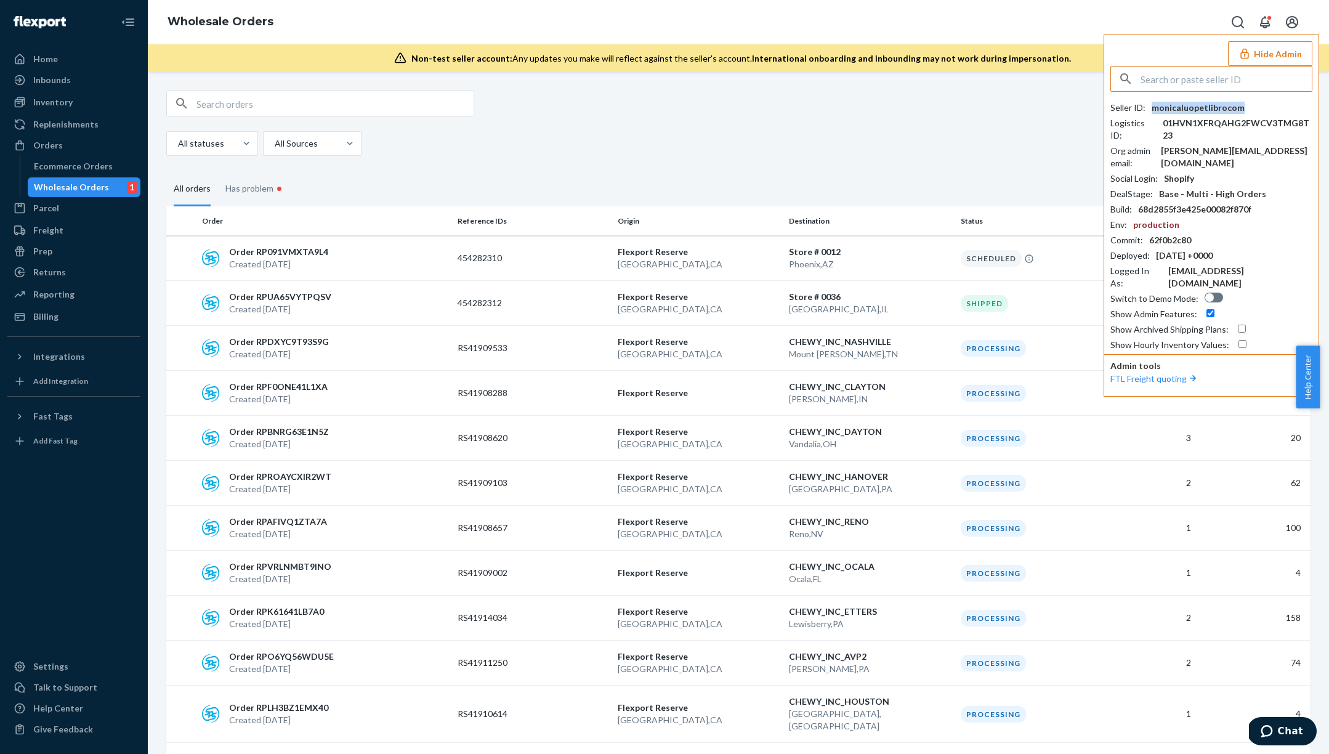
click at [1218, 105] on div "monicaluopetlibrocom" at bounding box center [1197, 108] width 93 height 12
copy div "monicaluopetlibrocom"
click at [79, 105] on div "Inventory" at bounding box center [74, 102] width 131 height 17
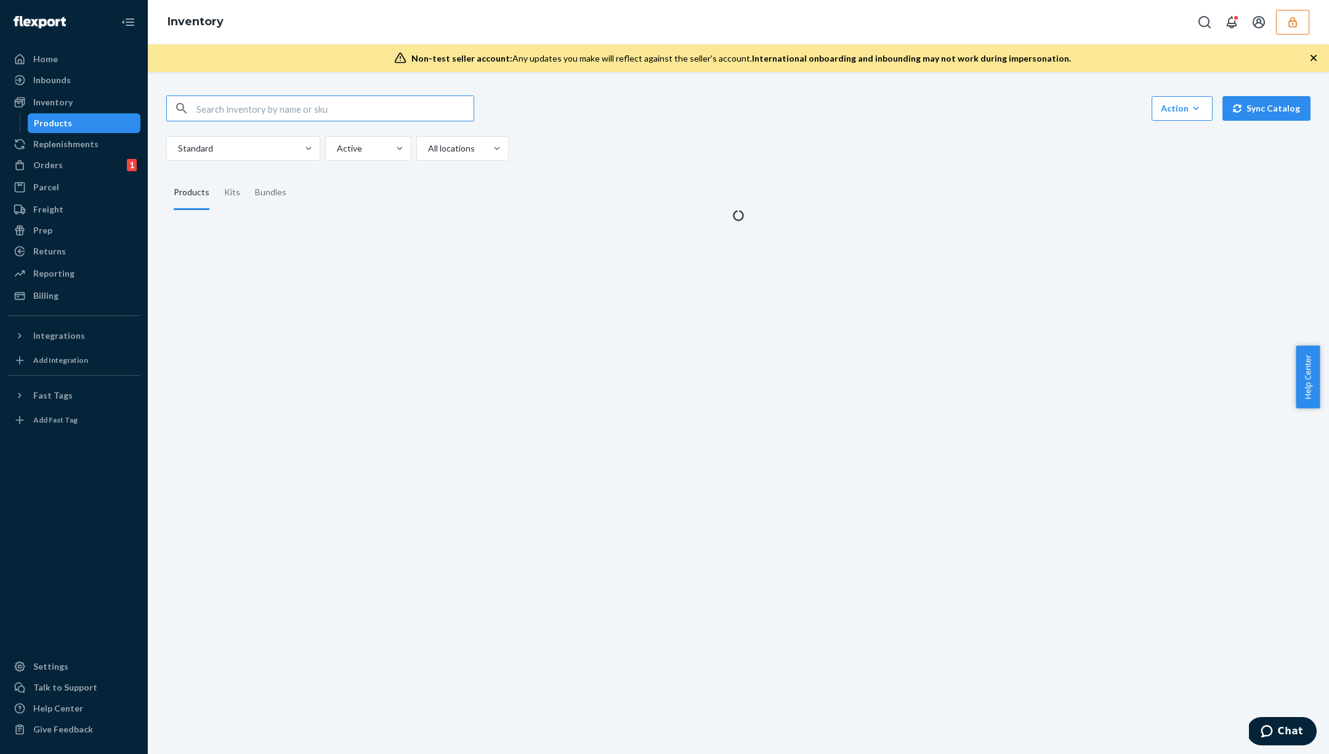
click at [272, 109] on input "text" at bounding box center [334, 108] width 277 height 25
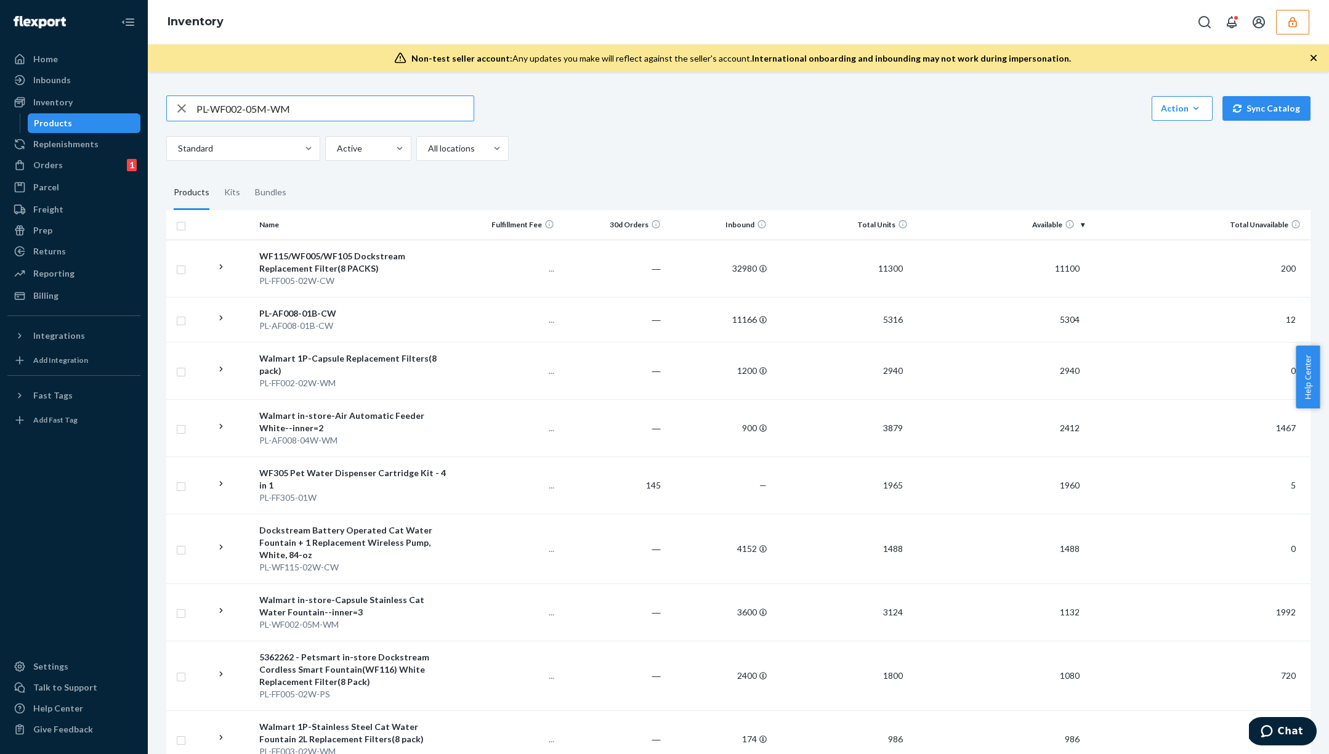
type input "PL-WF002-05M-WM"
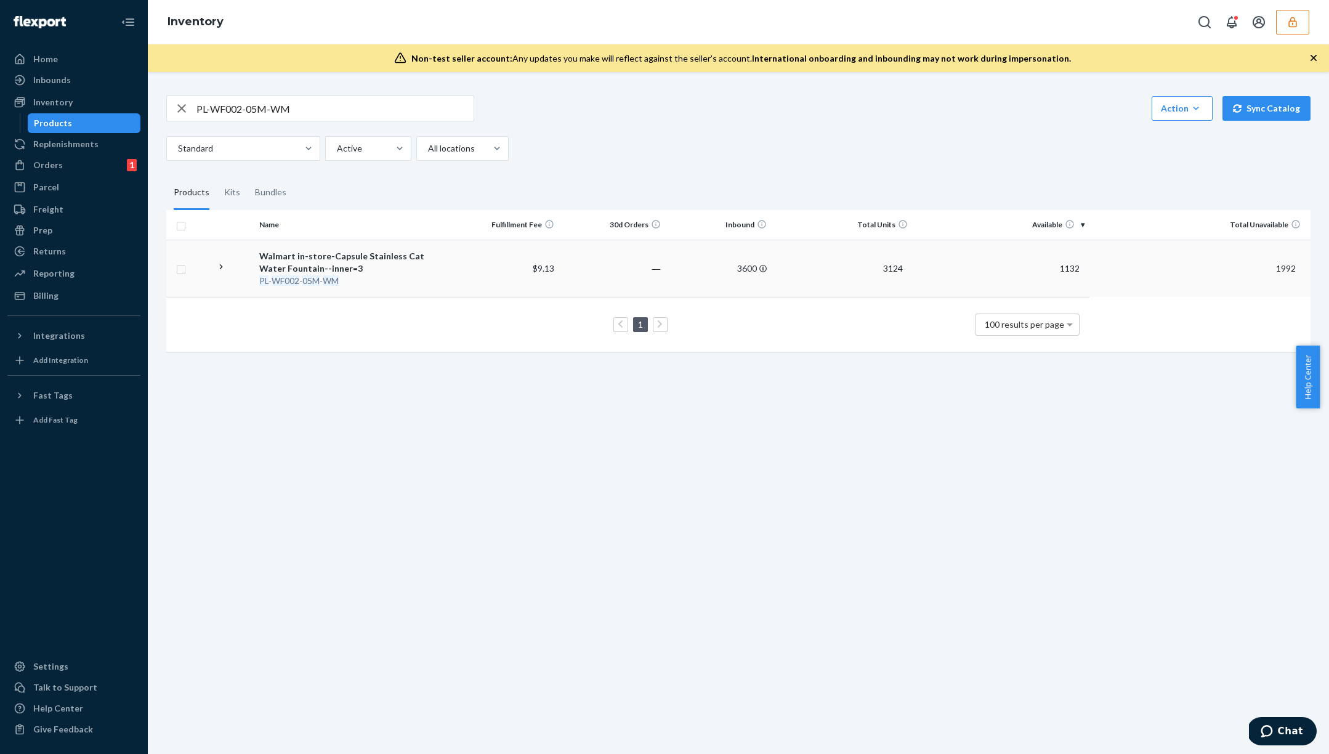
click at [634, 260] on td "―" at bounding box center [612, 268] width 106 height 57
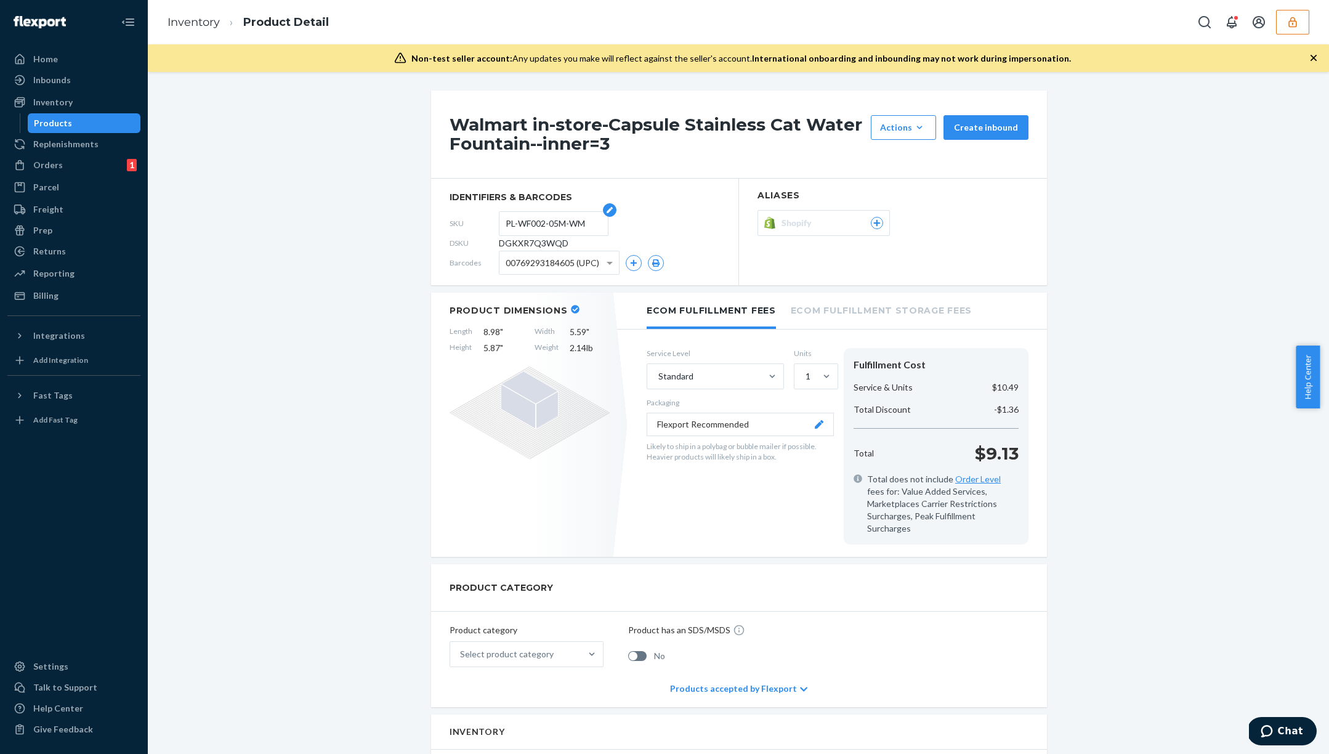
click at [540, 222] on input "PL-WF002-05M-WM" at bounding box center [554, 223] width 96 height 23
click at [537, 241] on span "DGKXR7Q3WQD" at bounding box center [534, 243] width 70 height 12
copy span "DGKXR7Q3WQD"
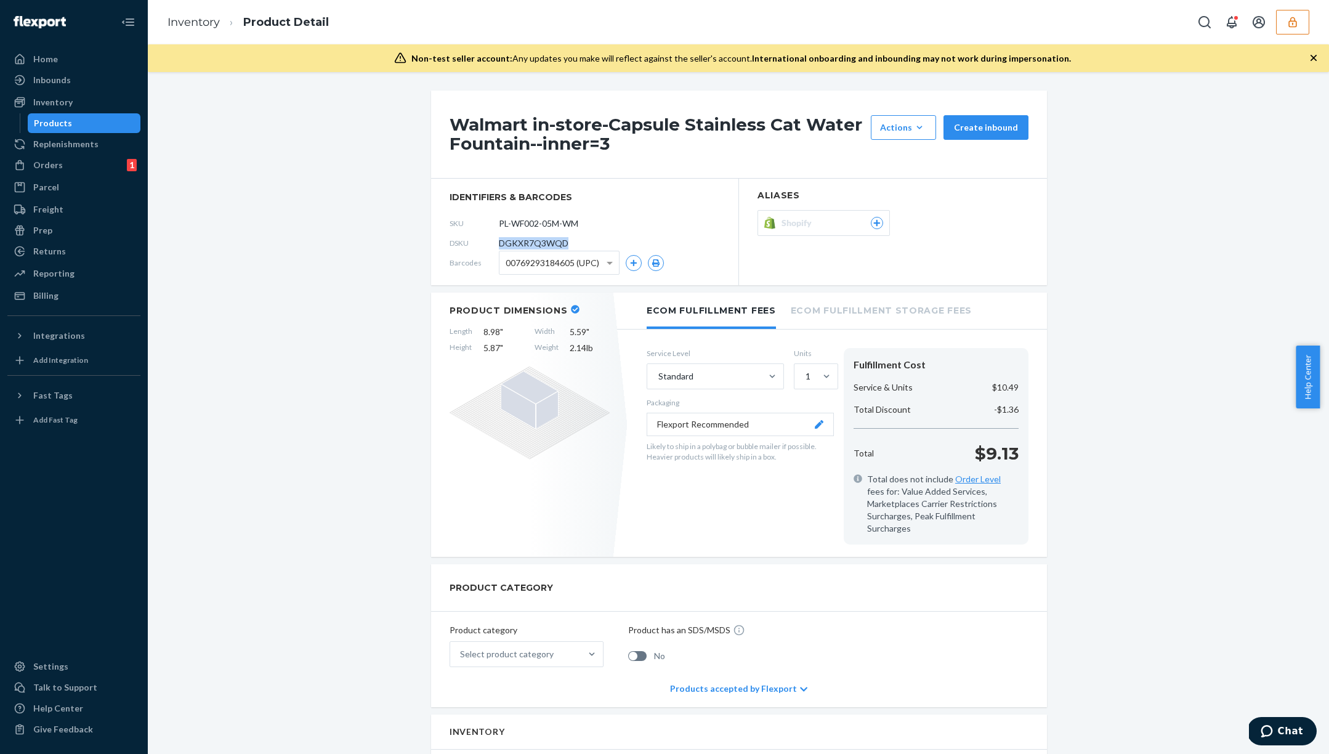
click at [85, 127] on div "Products" at bounding box center [84, 123] width 111 height 17
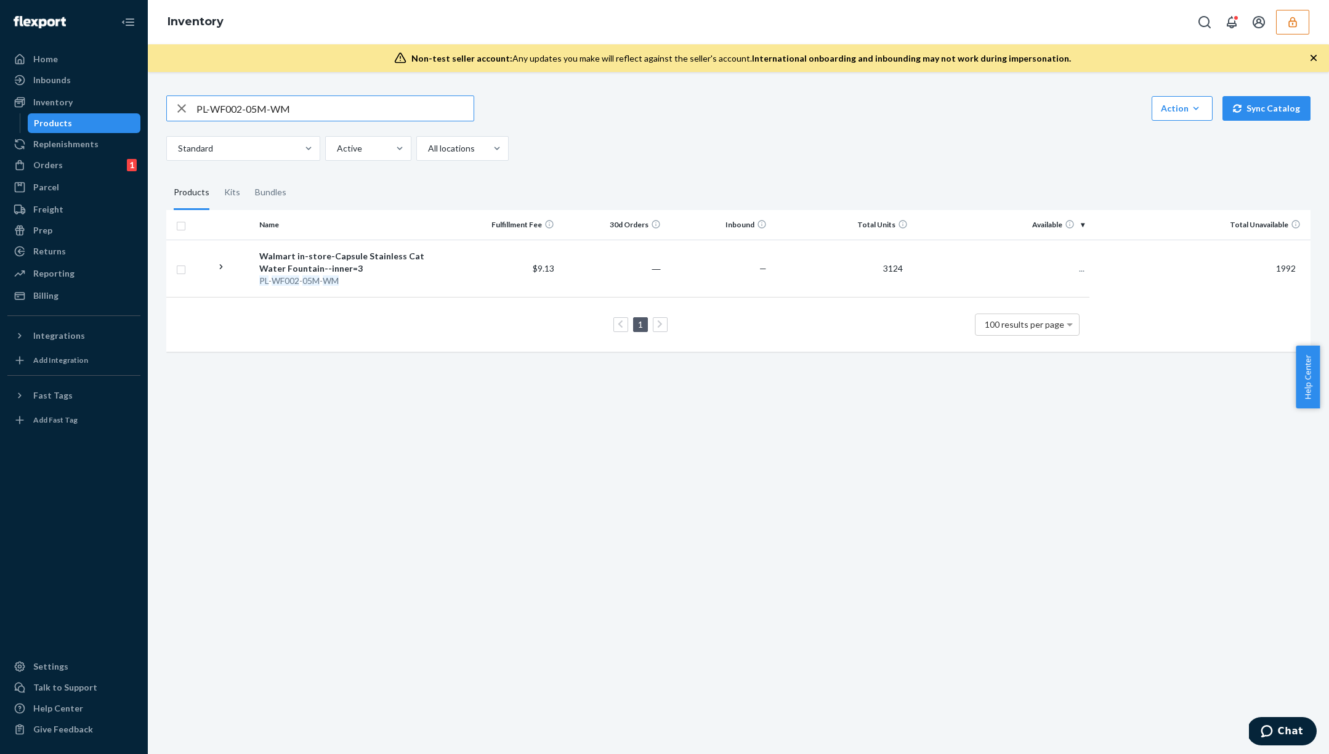
click at [327, 115] on input "PL-WF002-05M-WM" at bounding box center [334, 108] width 277 height 25
type input "PL-AF008-04W-WM"
click at [455, 257] on td "Estimate" at bounding box center [506, 268] width 106 height 57
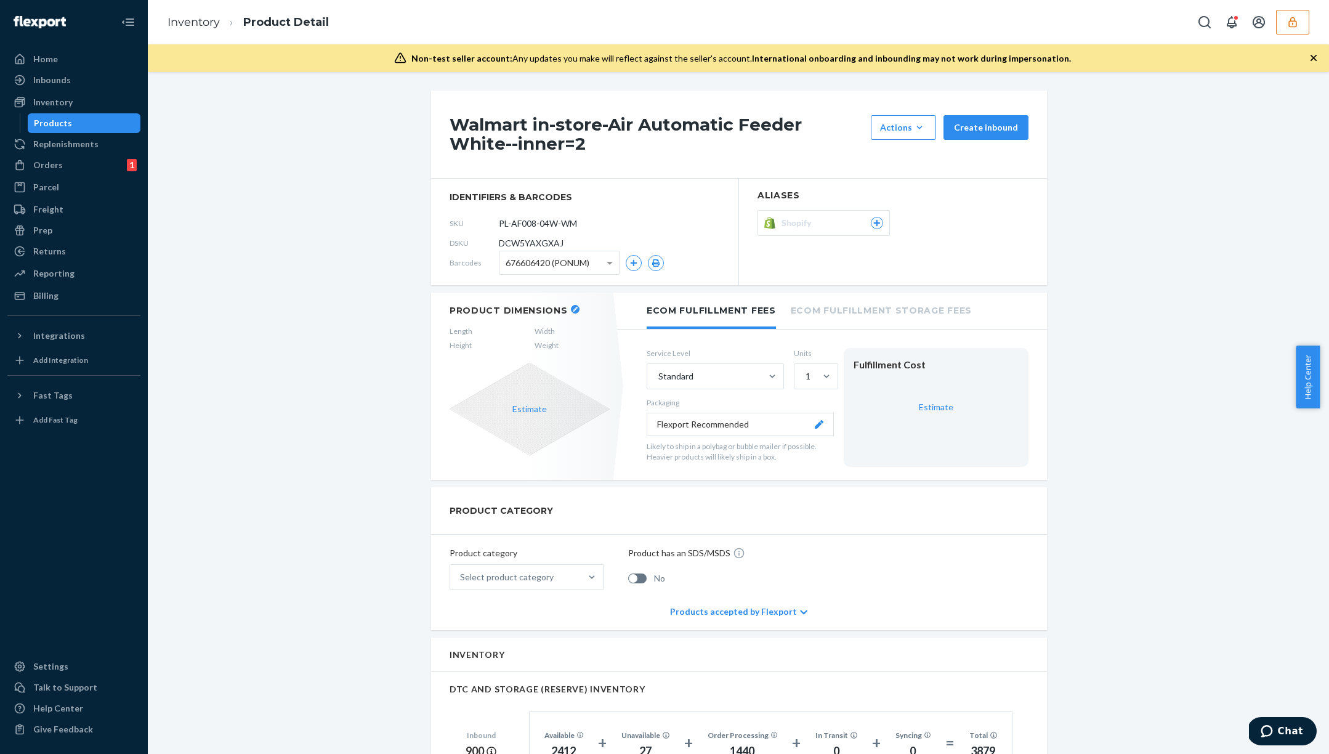
click at [532, 242] on span "DCW5YAXGXAJ" at bounding box center [531, 243] width 65 height 12
copy span "DCW5YAXGXAJ"
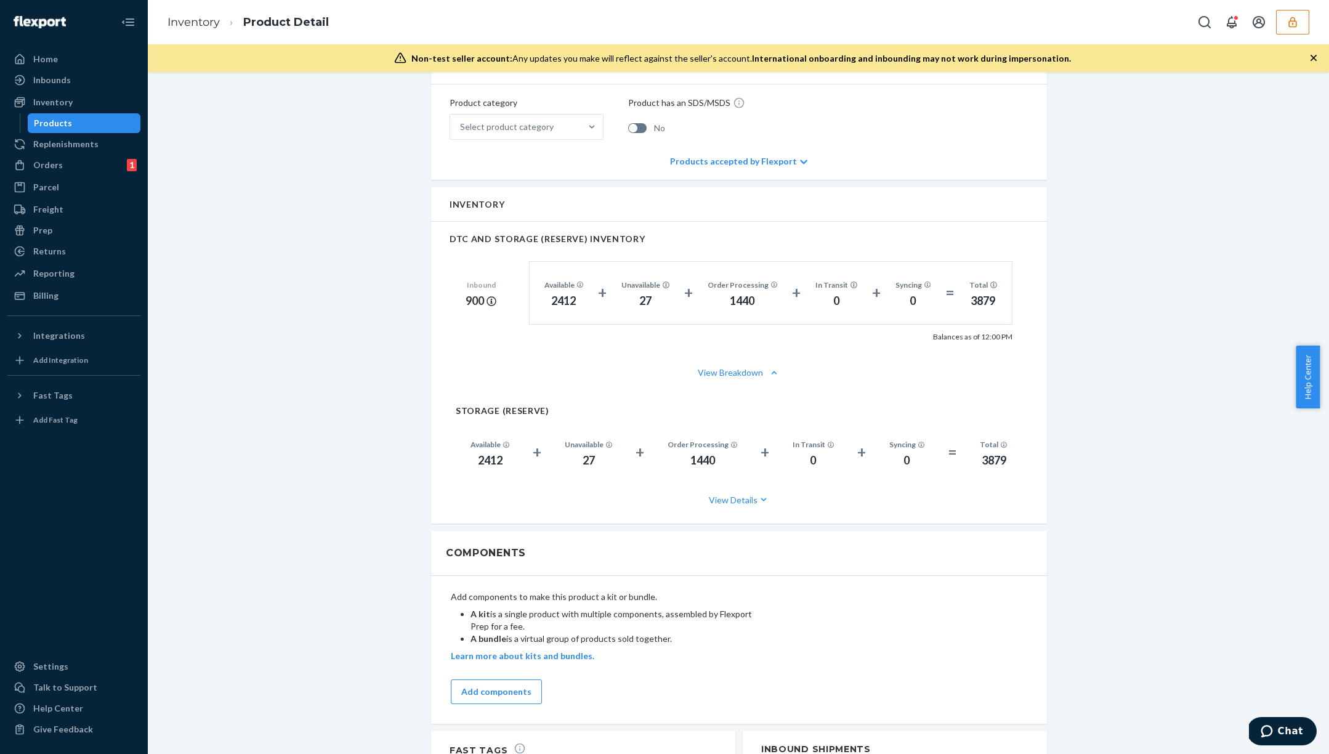
scroll to position [587, 0]
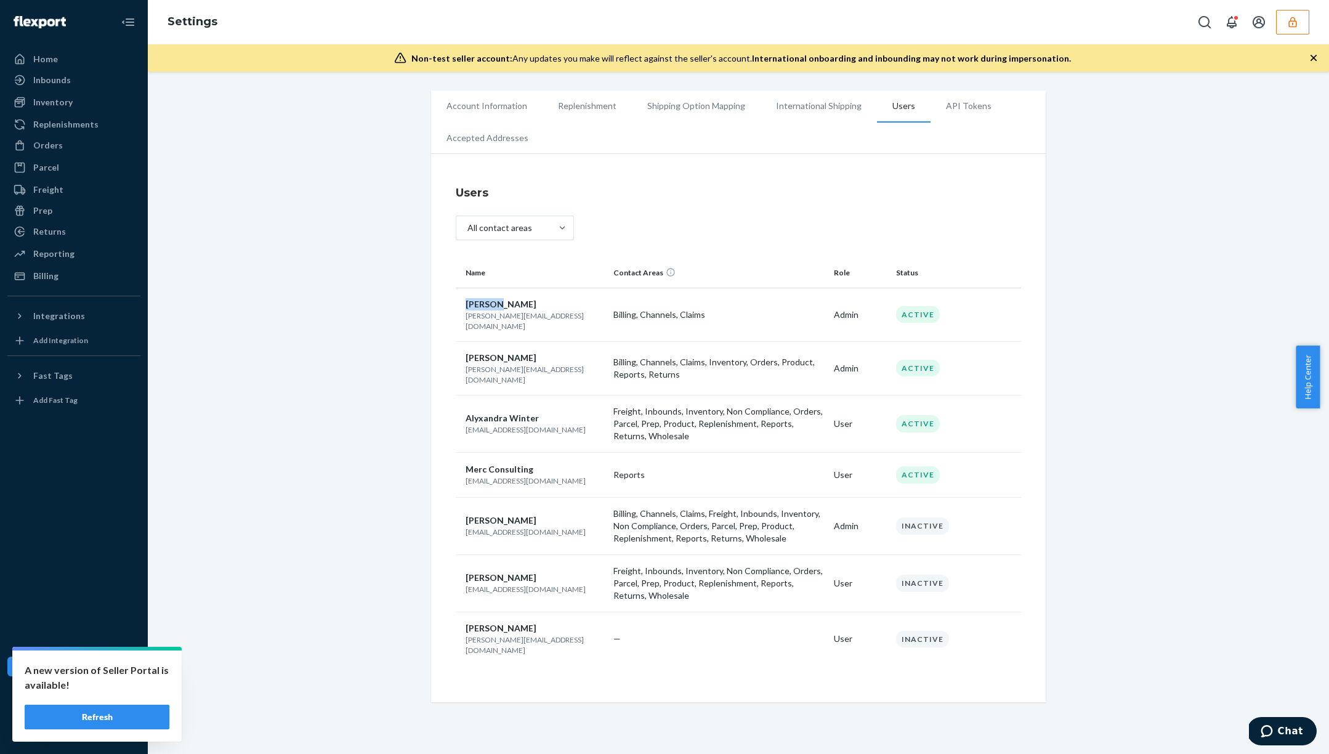
click at [1289, 25] on icon "button" at bounding box center [1292, 22] width 12 height 12
